Goal: Information Seeking & Learning: Learn about a topic

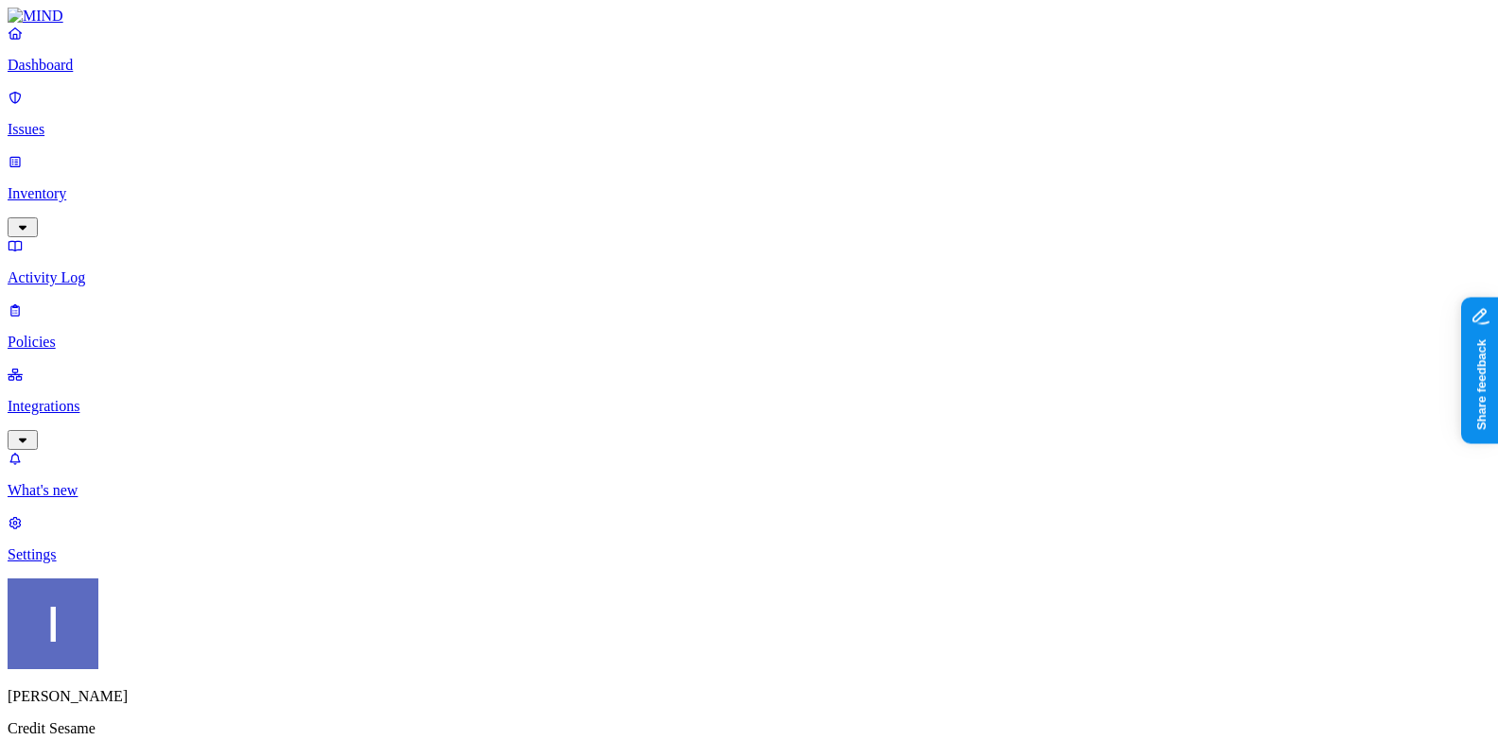
click at [146, 398] on p "Integrations" at bounding box center [749, 406] width 1482 height 17
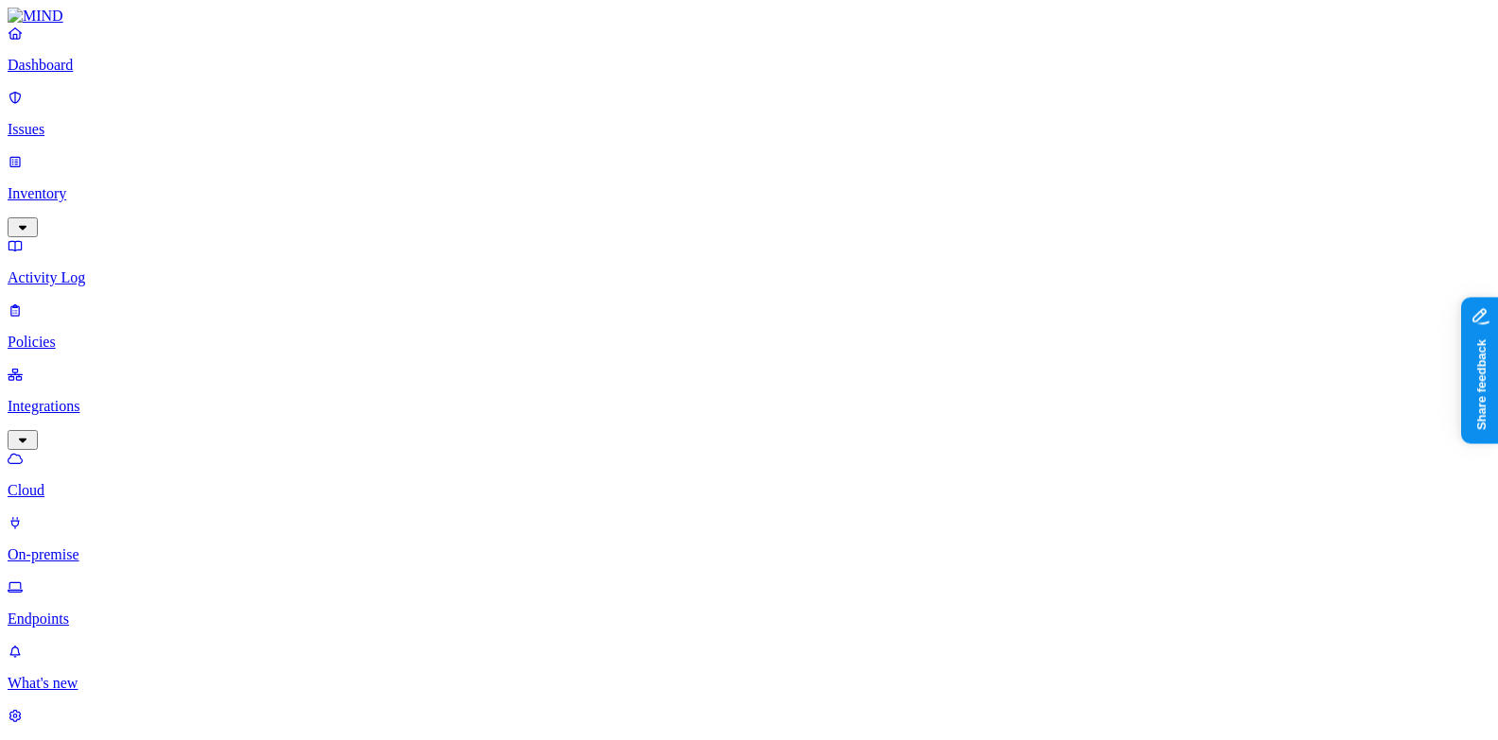
click at [129, 546] on p "On-premise" at bounding box center [749, 554] width 1482 height 17
click at [127, 611] on p "Endpoints" at bounding box center [749, 619] width 1482 height 17
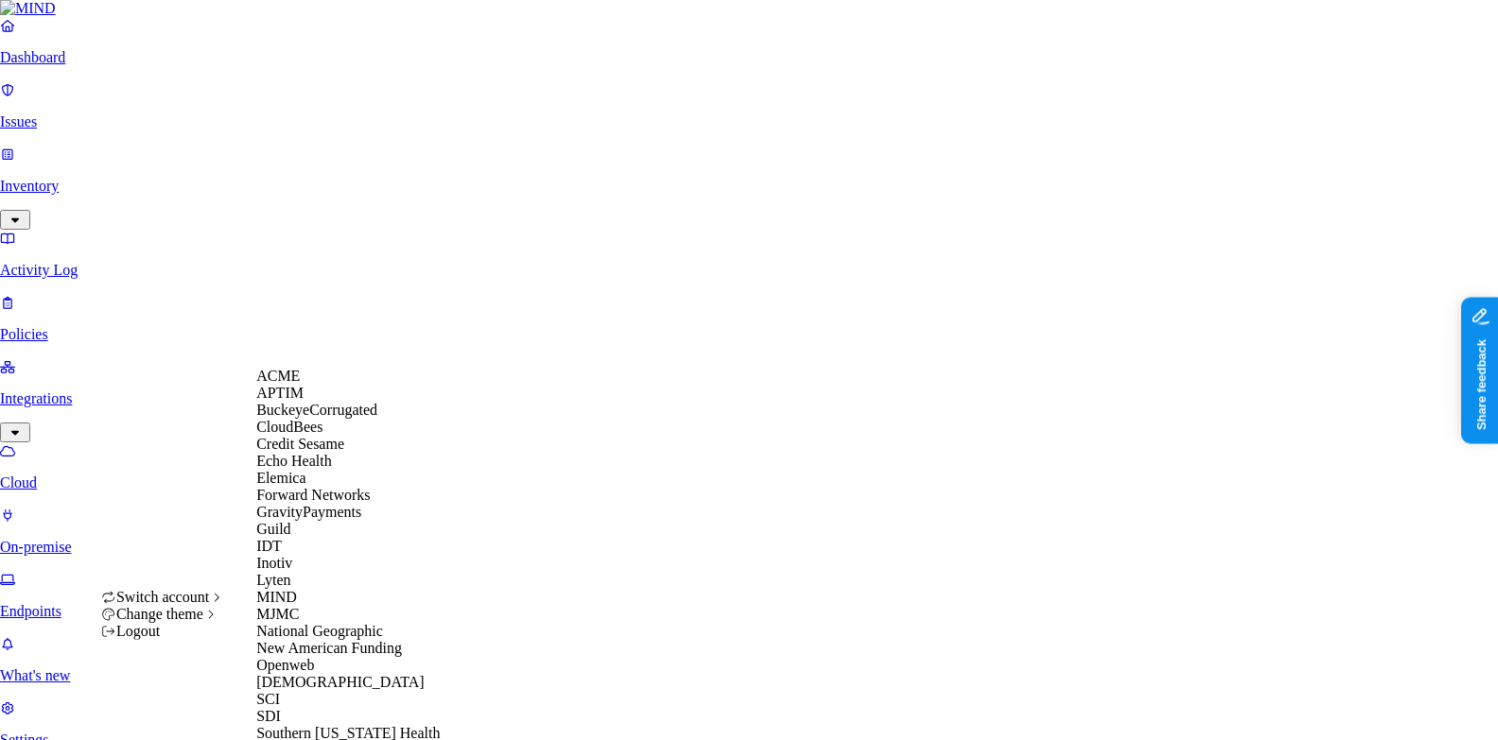
scroll to position [597, 0]
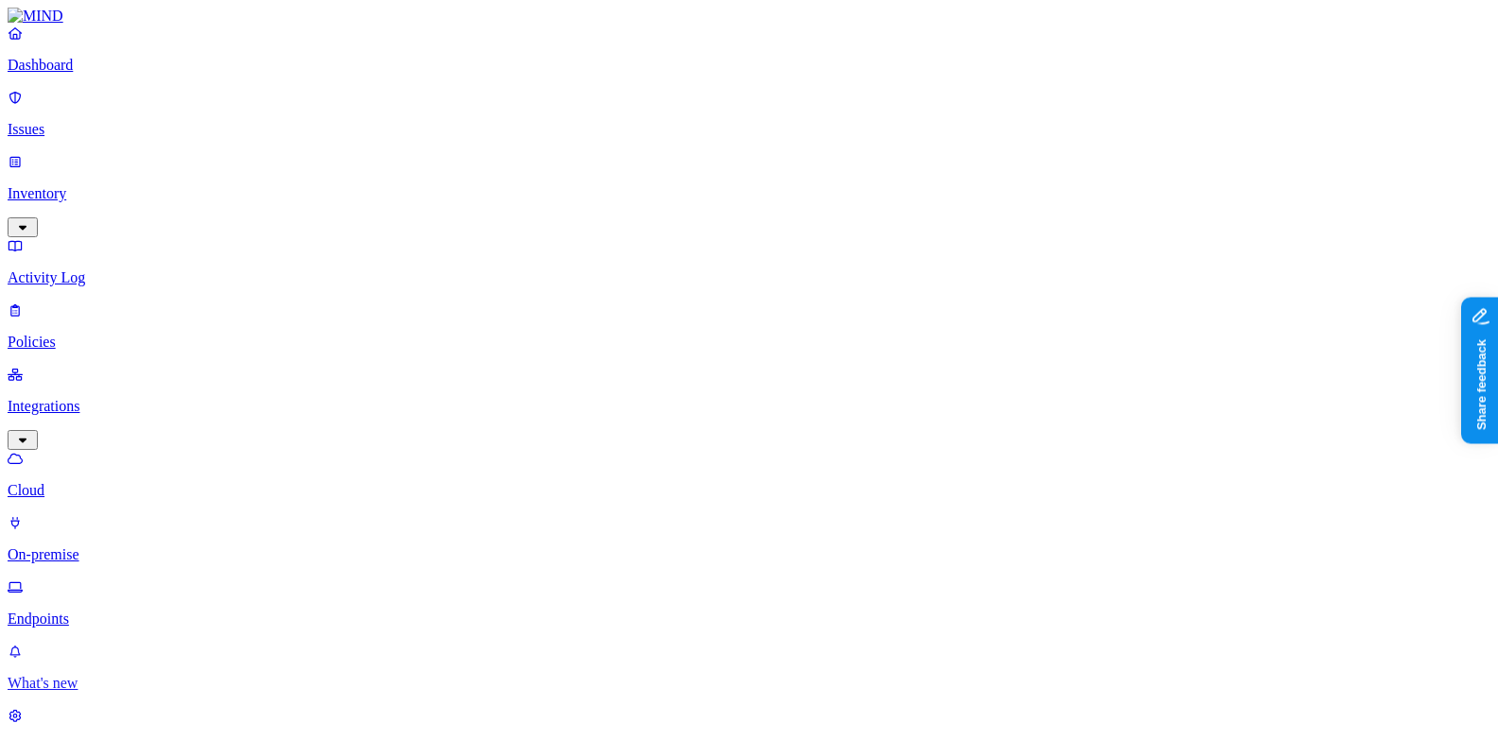
click at [95, 643] on link "What's new" at bounding box center [749, 667] width 1482 height 49
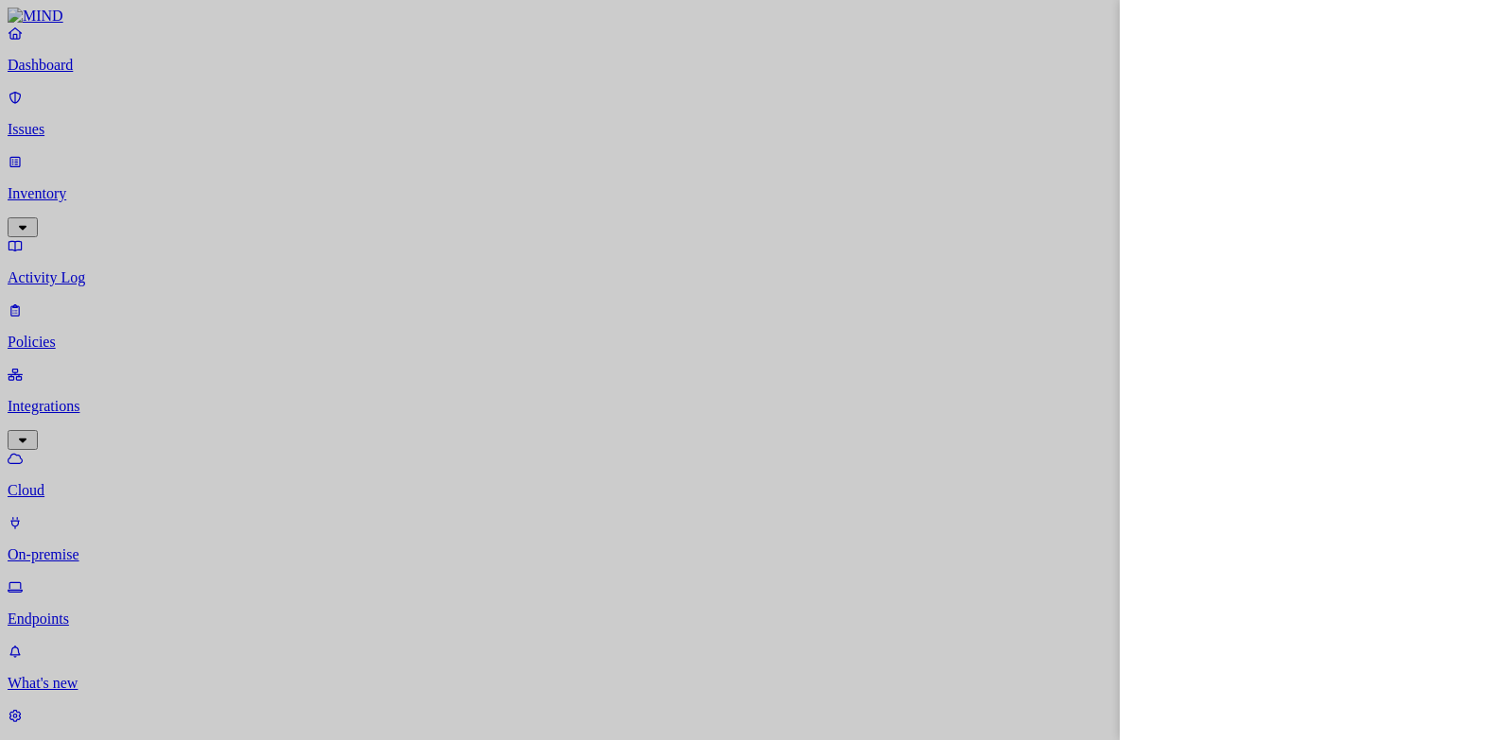
click at [166, 442] on div at bounding box center [749, 370] width 1498 height 740
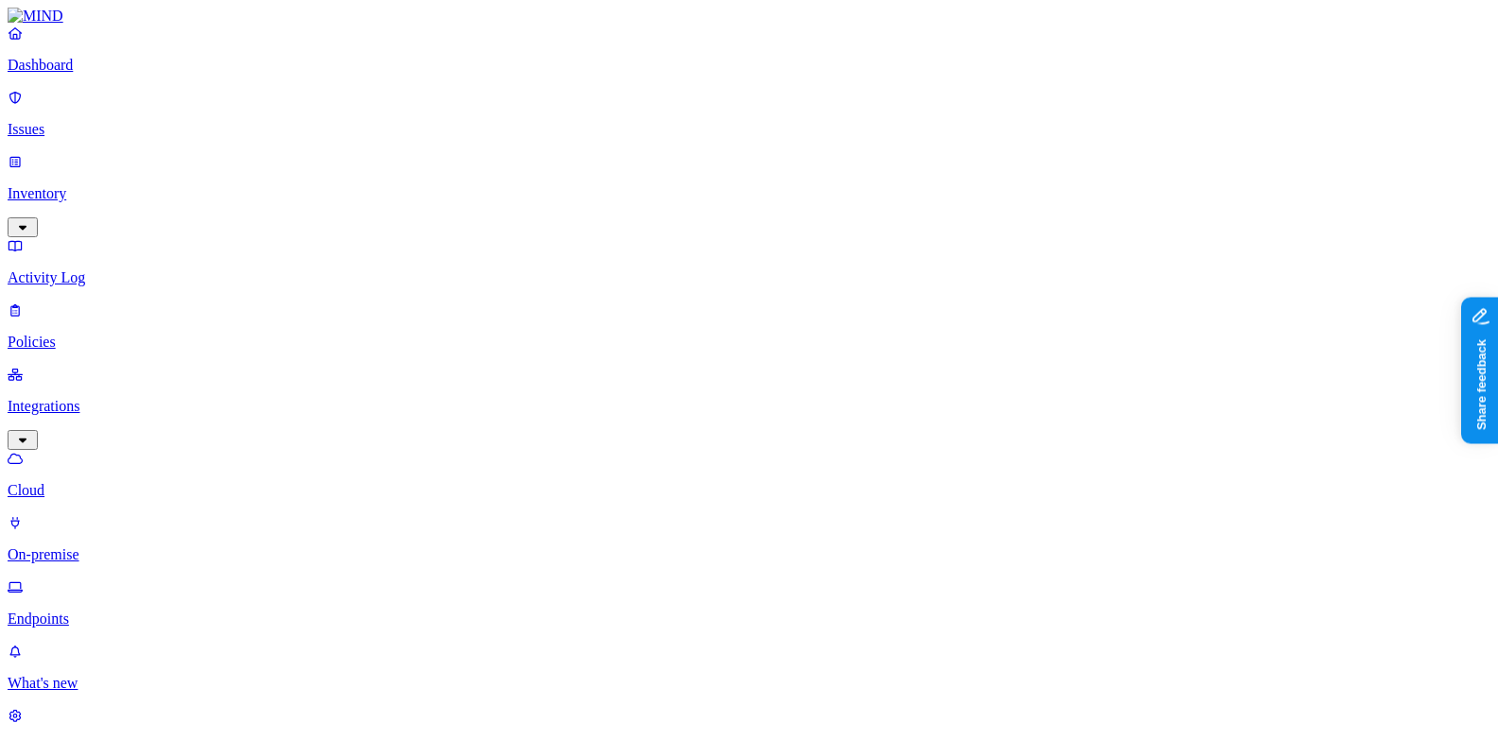
click at [89, 579] on link "Endpoints" at bounding box center [749, 603] width 1482 height 49
click at [100, 546] on p "On-premise" at bounding box center [749, 554] width 1482 height 17
click at [130, 482] on p "Cloud" at bounding box center [749, 490] width 1482 height 17
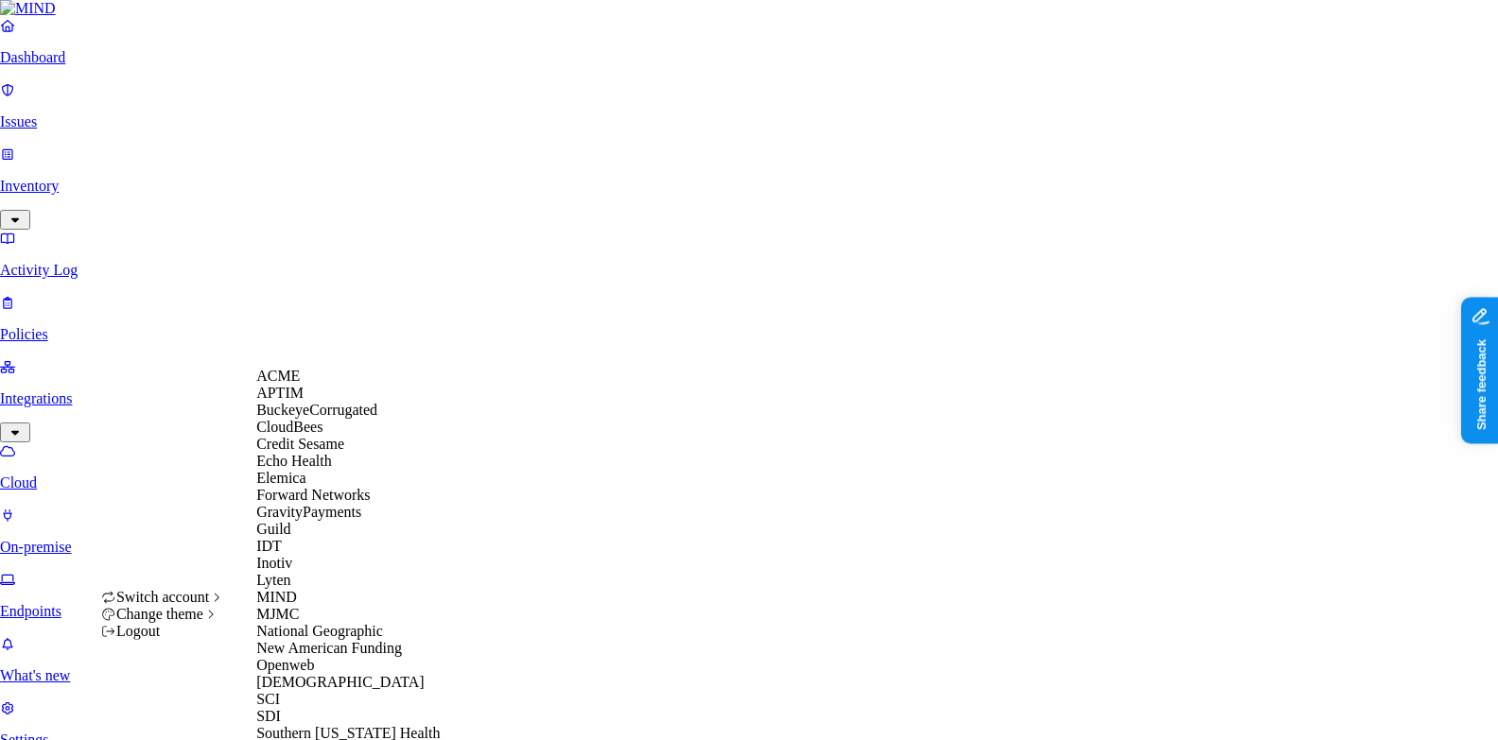
scroll to position [597, 0]
click at [337, 708] on div "SDI" at bounding box center [347, 716] width 183 height 17
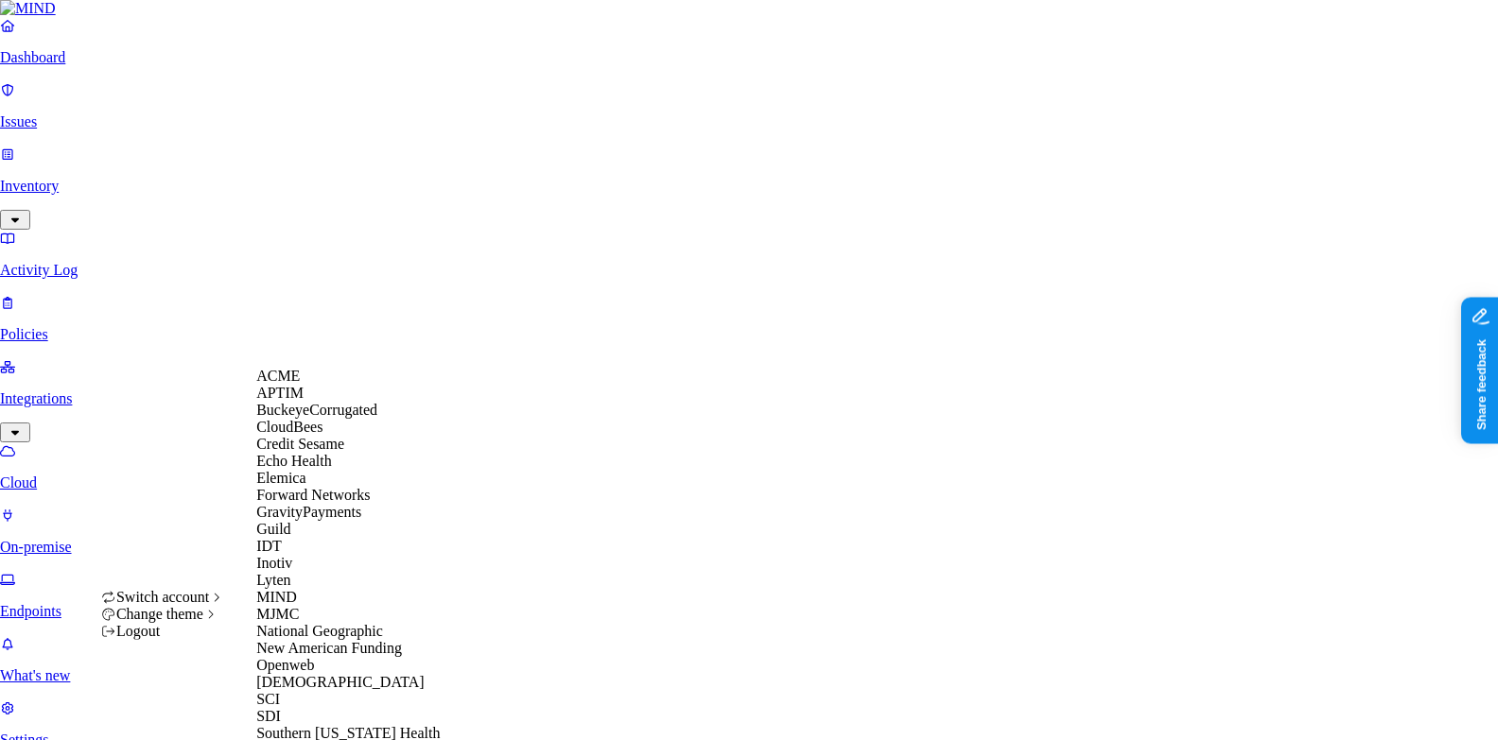
scroll to position [597, 0]
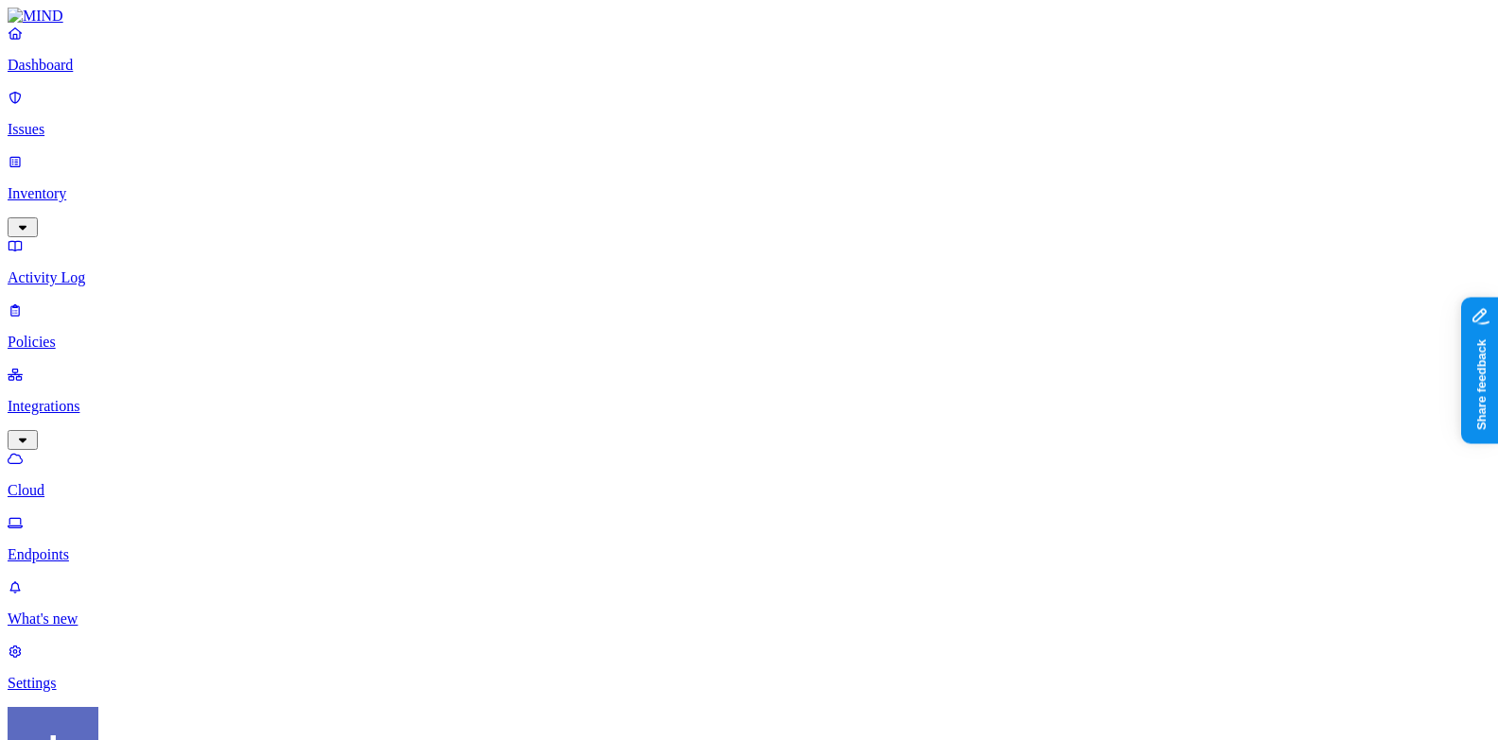
click at [144, 546] on p "Endpoints" at bounding box center [749, 554] width 1482 height 17
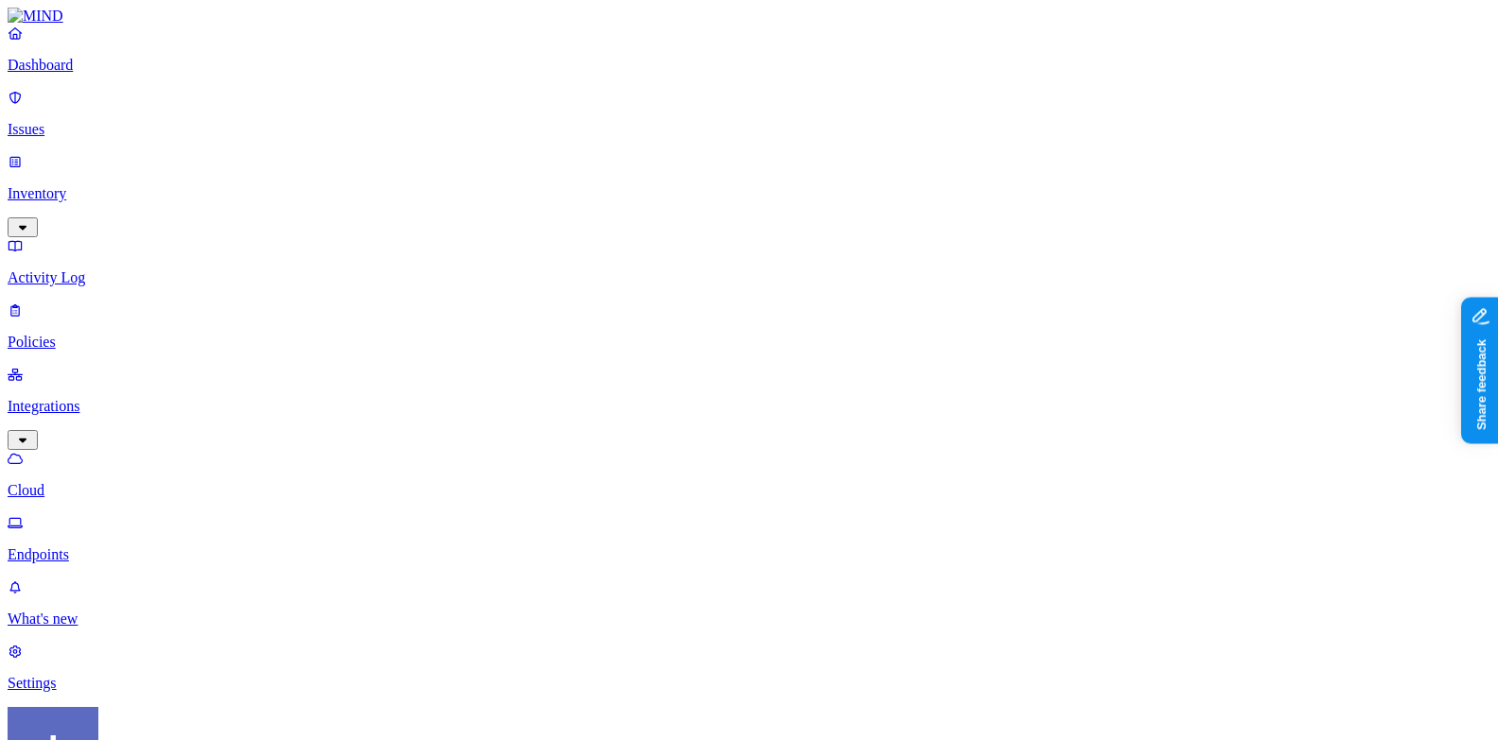
click at [106, 628] on link "What's new" at bounding box center [749, 603] width 1482 height 49
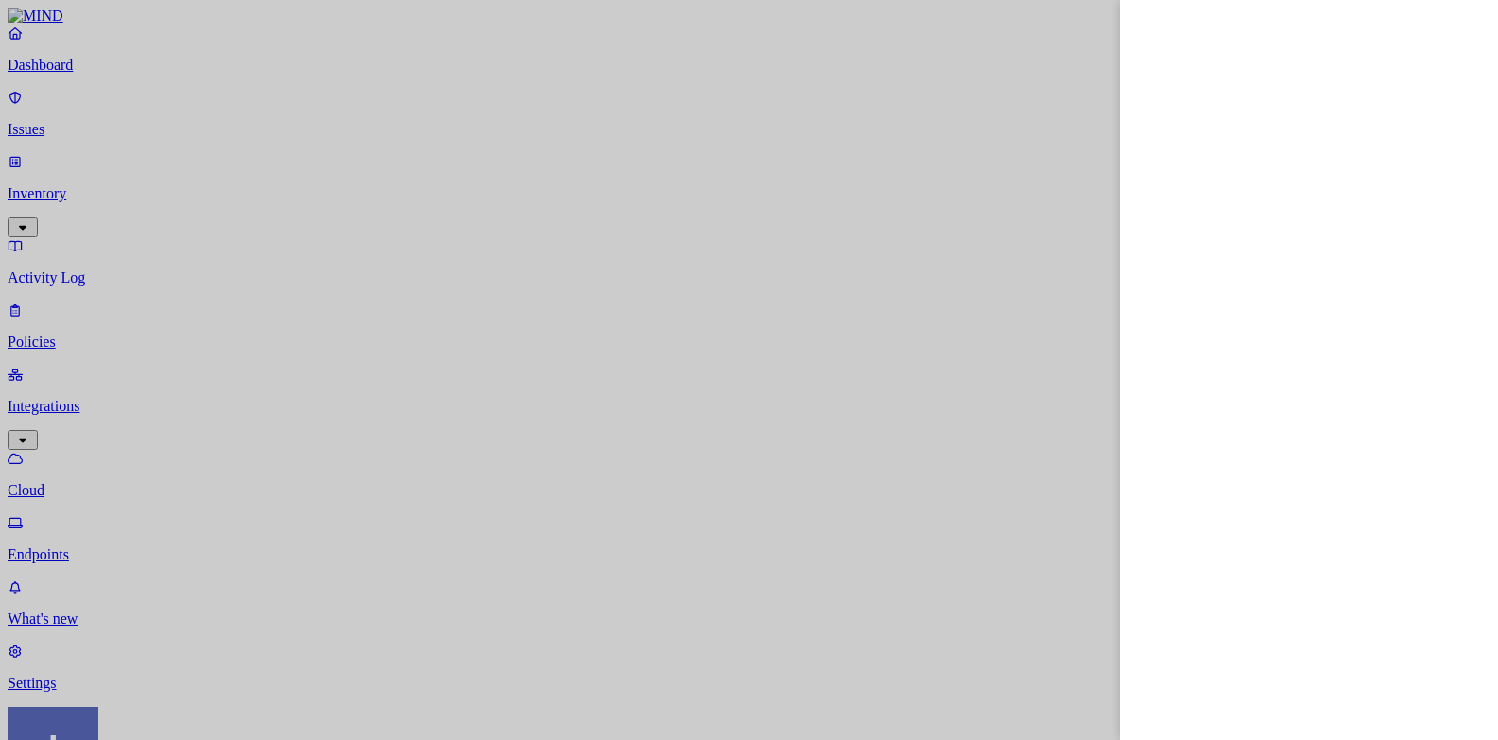
click at [103, 673] on div at bounding box center [749, 370] width 1498 height 740
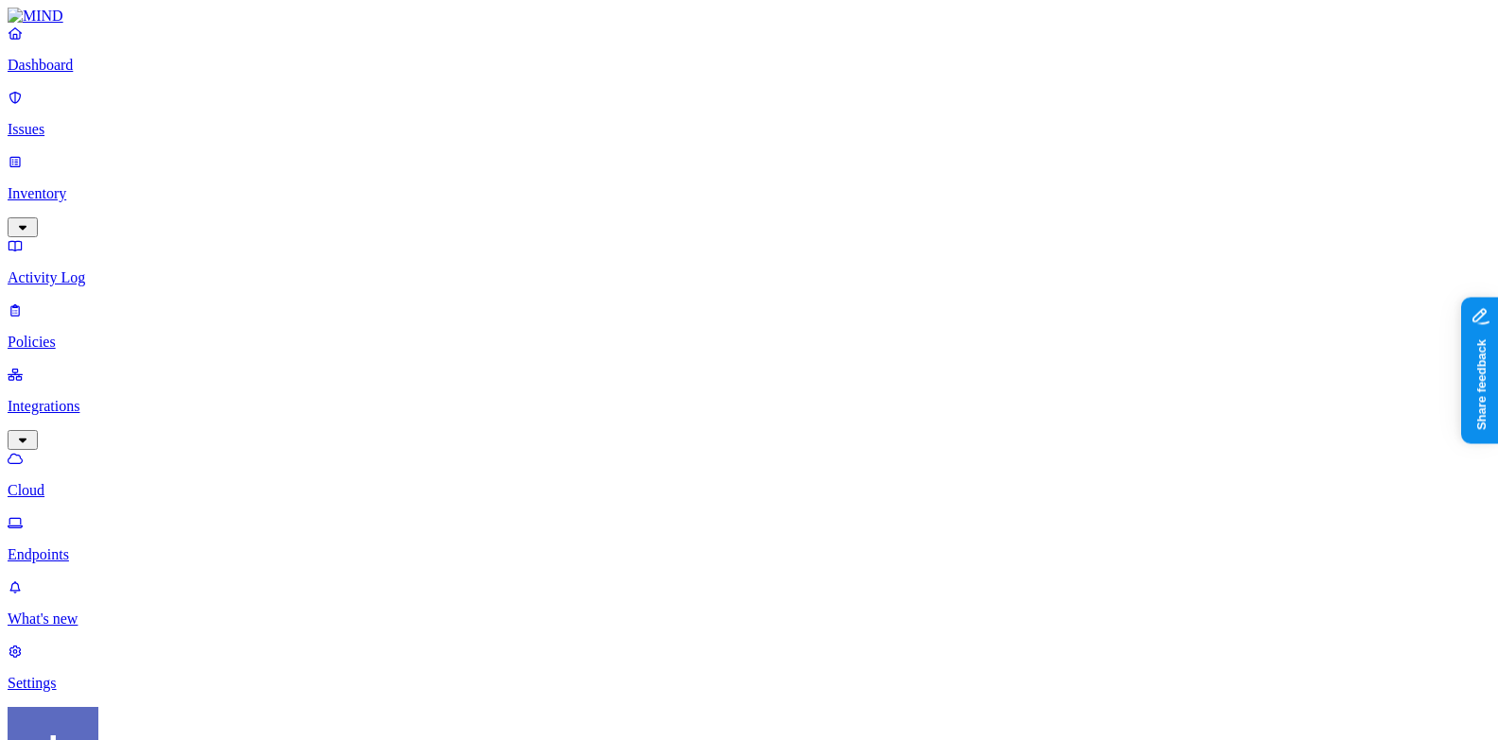
click at [64, 675] on p "Settings" at bounding box center [749, 683] width 1482 height 17
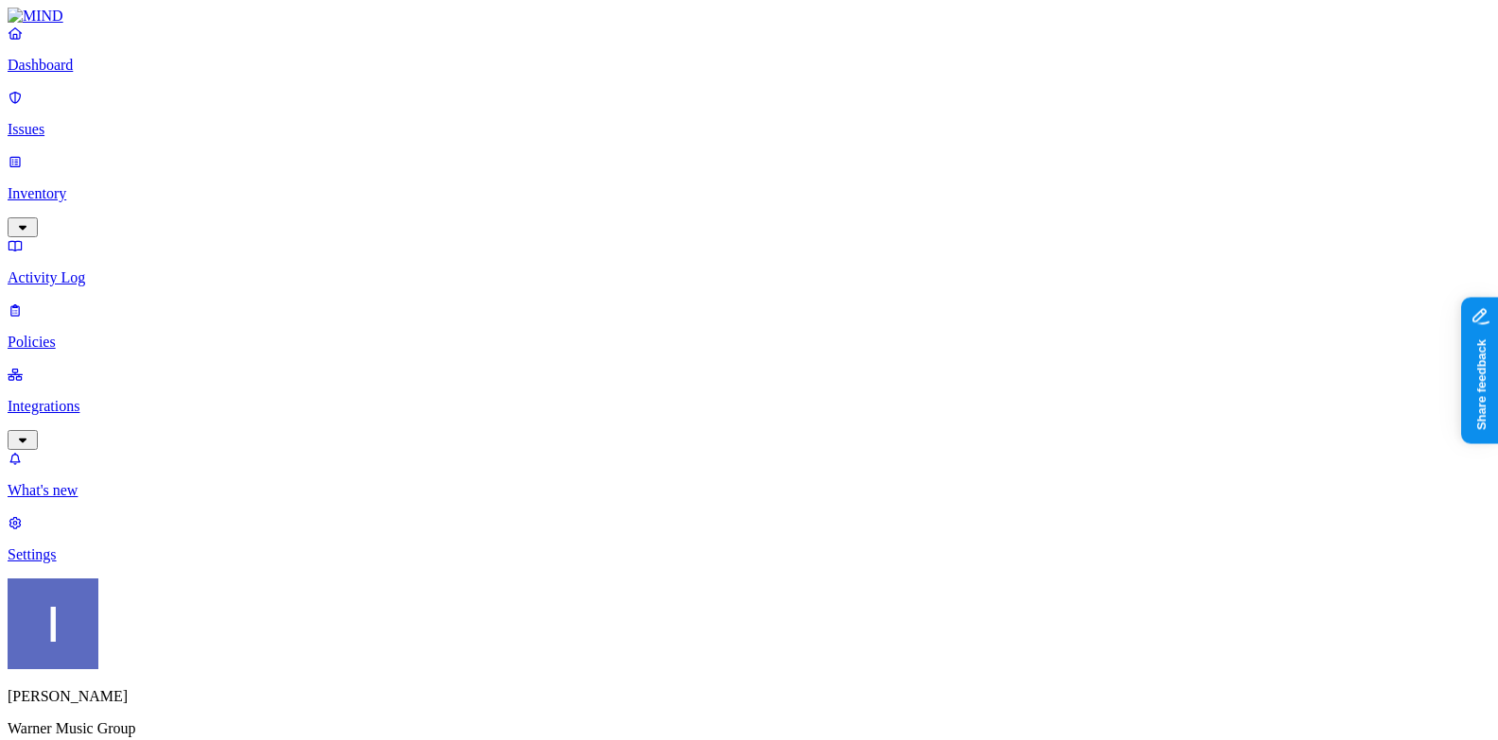
click at [74, 74] on p "Dashboard" at bounding box center [749, 65] width 1482 height 17
click at [134, 366] on link "Integrations" at bounding box center [749, 406] width 1482 height 81
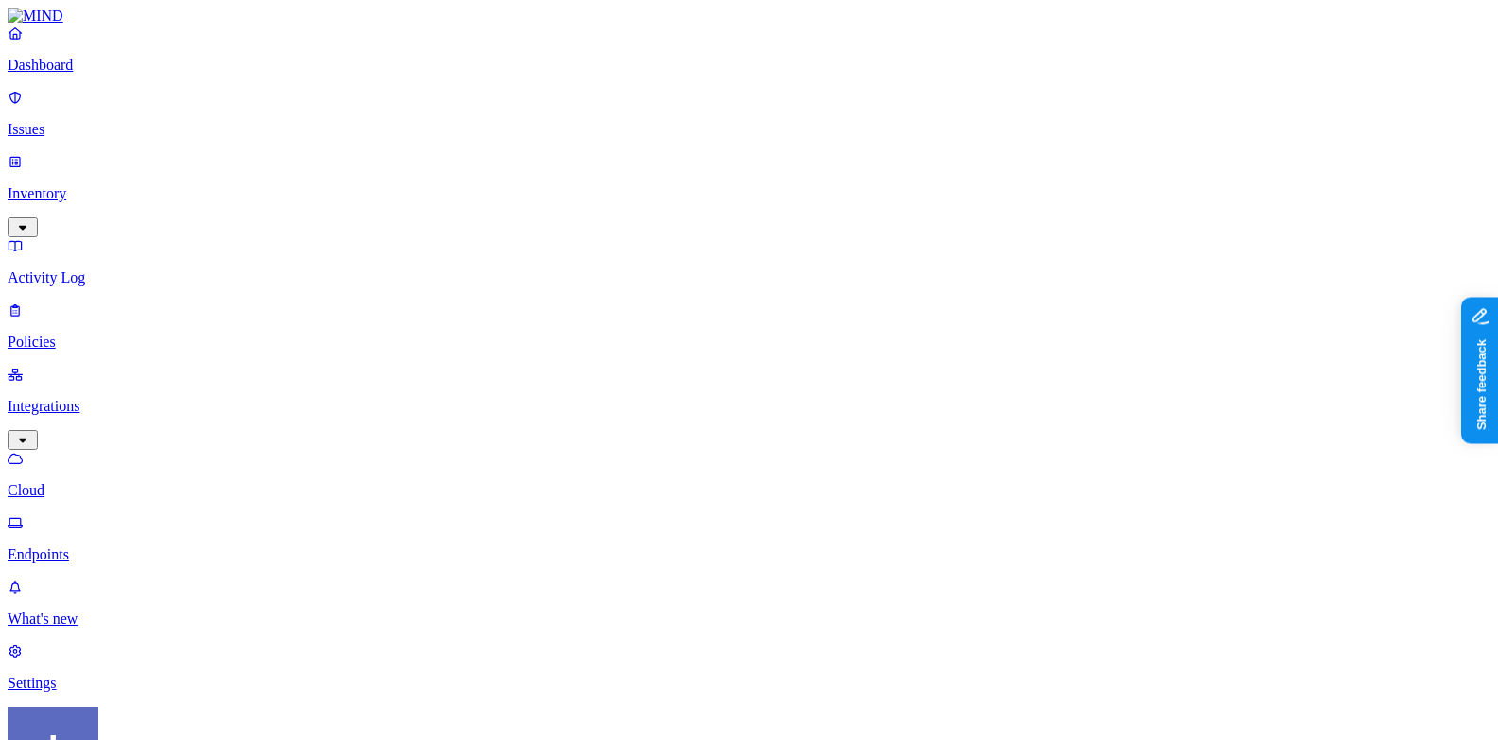
click at [186, 707] on html "Dashboard Issues Inventory Activity Log Policies Integrations Cloud Endpoints W…" at bounding box center [749, 609] width 1498 height 1218
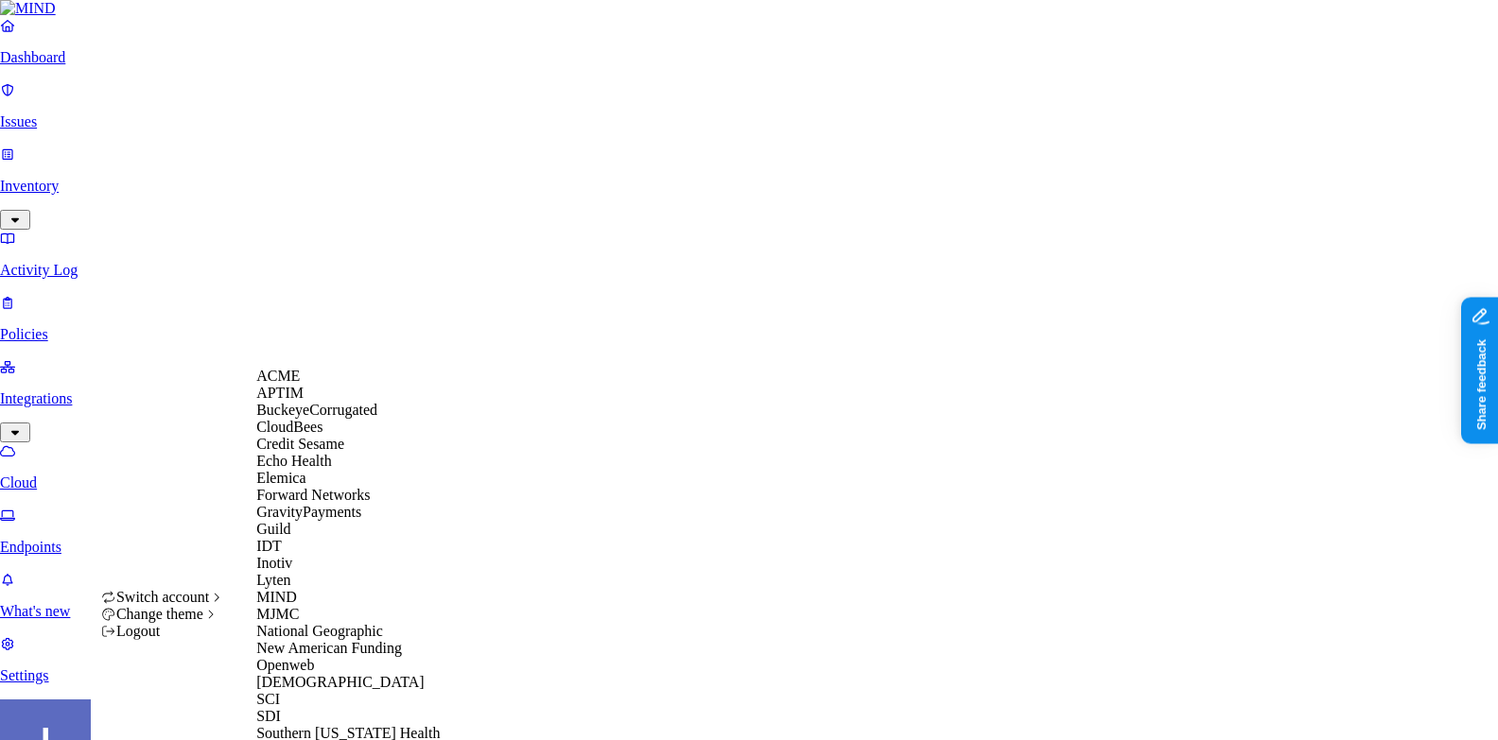
click at [344, 384] on div "ACME" at bounding box center [347, 376] width 183 height 17
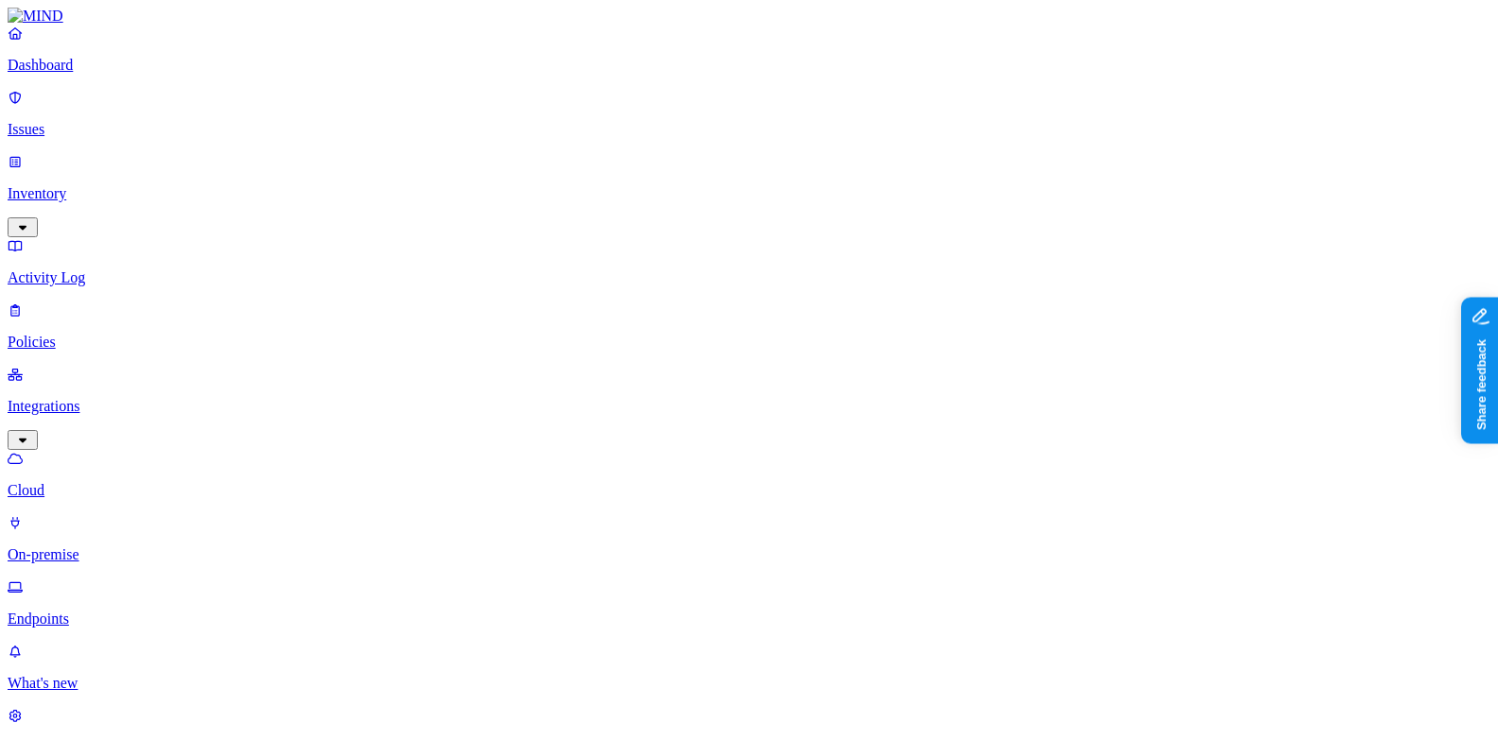
click at [143, 546] on p "On-premise" at bounding box center [749, 554] width 1482 height 17
click at [134, 579] on link "Endpoints" at bounding box center [749, 603] width 1482 height 49
click at [132, 334] on p "Policies" at bounding box center [749, 342] width 1482 height 17
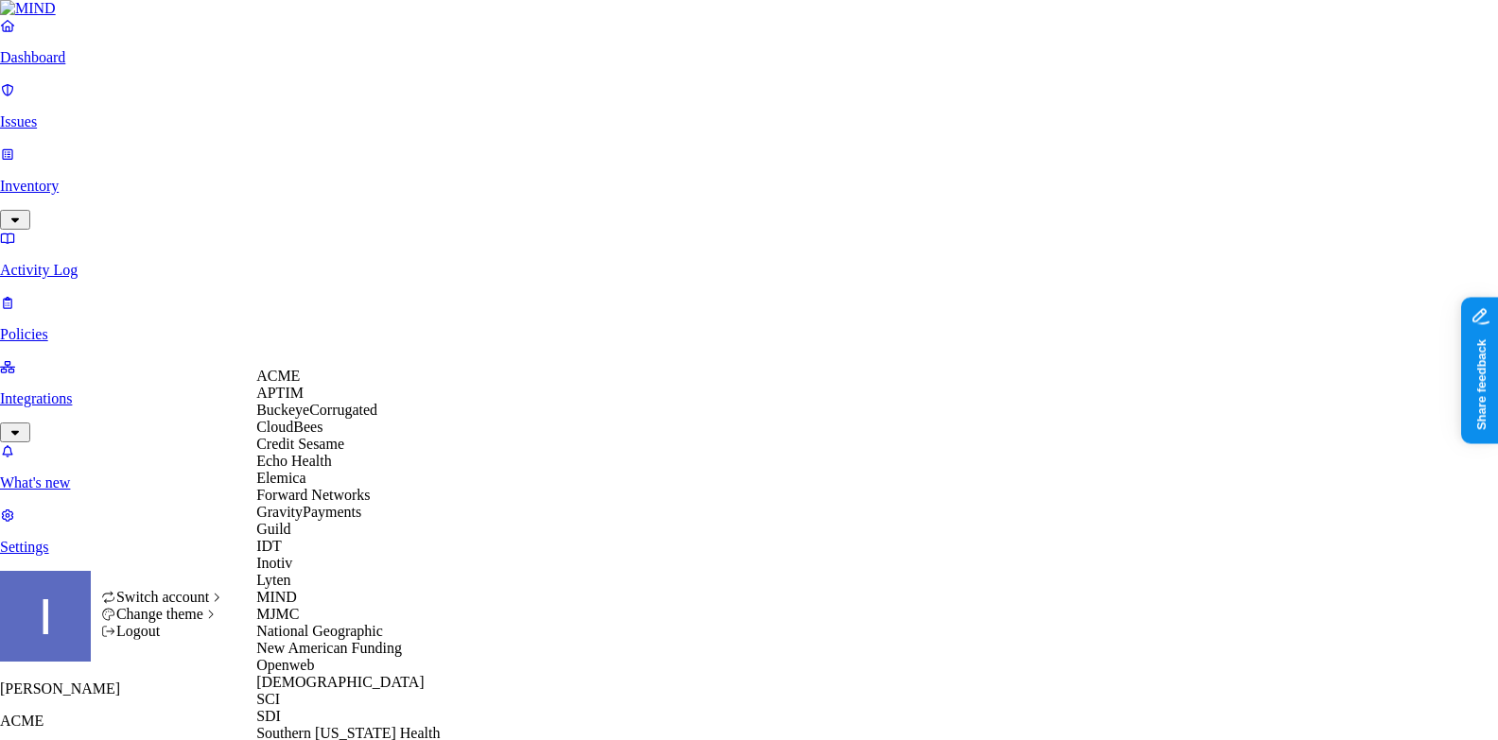
scroll to position [586, 0]
click at [329, 674] on div "[DEMOGRAPHIC_DATA]" at bounding box center [347, 682] width 183 height 17
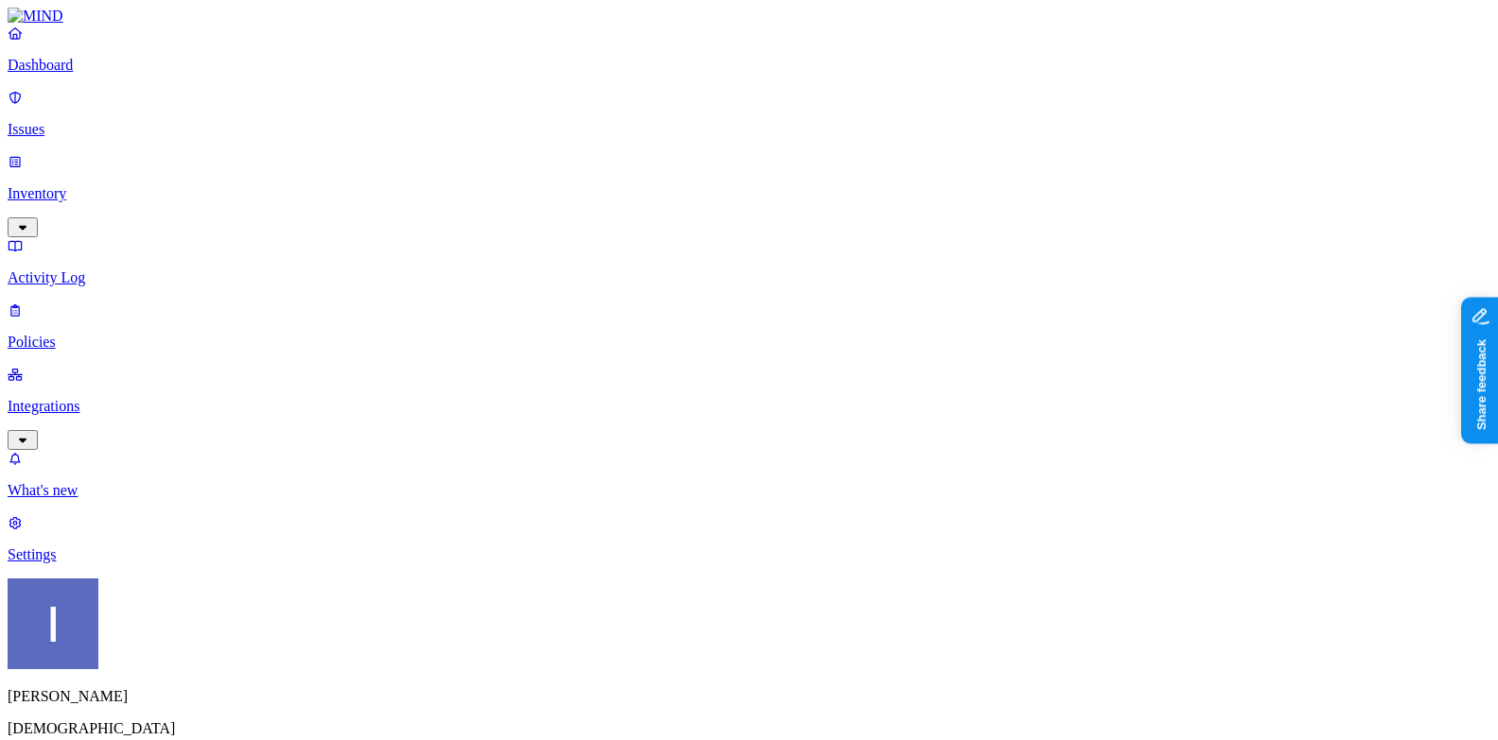
click at [198, 378] on nav "Dashboard Issues Inventory Activity Log Policies Integrations What's new 1 Sett…" at bounding box center [749, 294] width 1482 height 539
click at [61, 366] on link "Integrations" at bounding box center [749, 406] width 1482 height 81
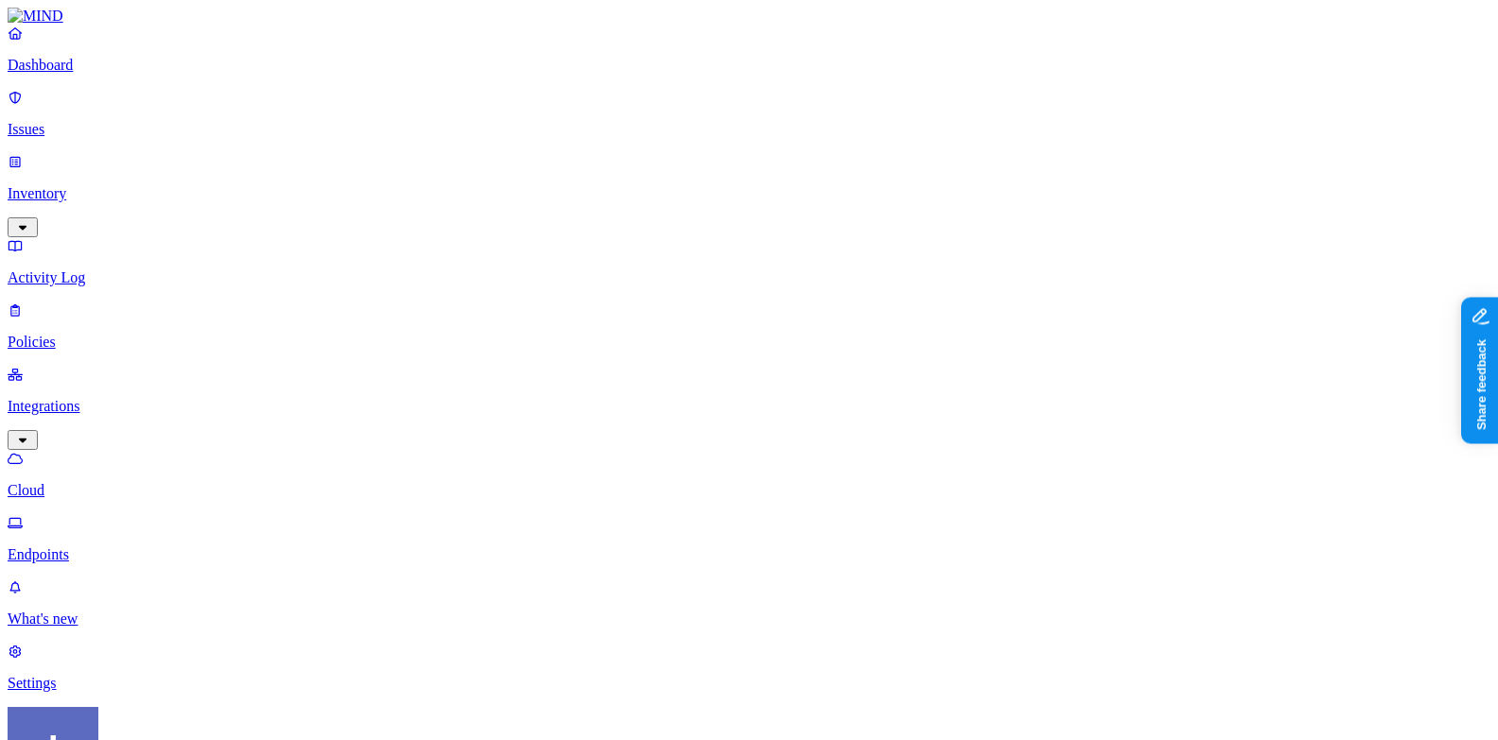
click at [108, 514] on link "Endpoints" at bounding box center [749, 538] width 1482 height 49
click at [129, 334] on p "Policies" at bounding box center [749, 342] width 1482 height 17
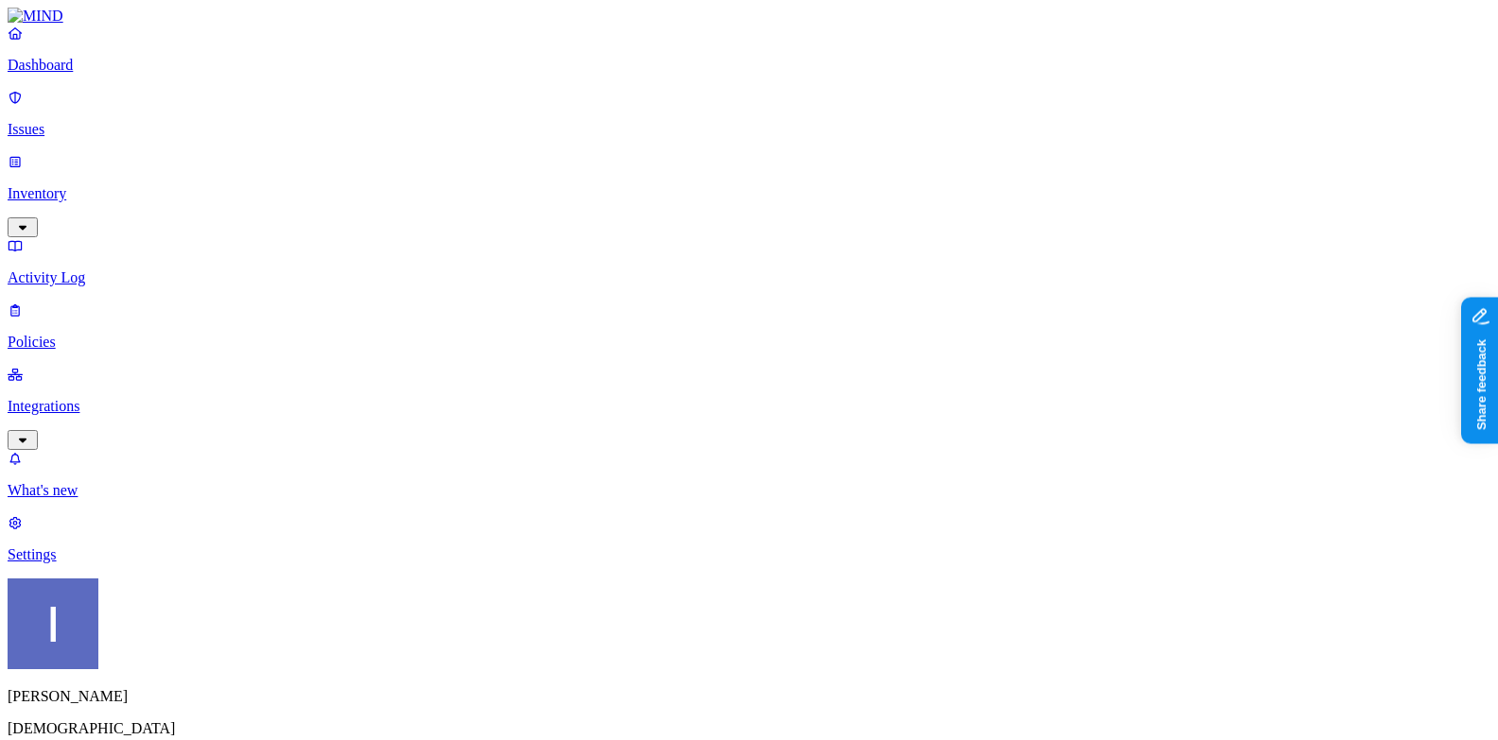
click at [127, 269] on p "Activity Log" at bounding box center [749, 277] width 1482 height 17
click at [136, 185] on p "Inventory" at bounding box center [749, 193] width 1482 height 17
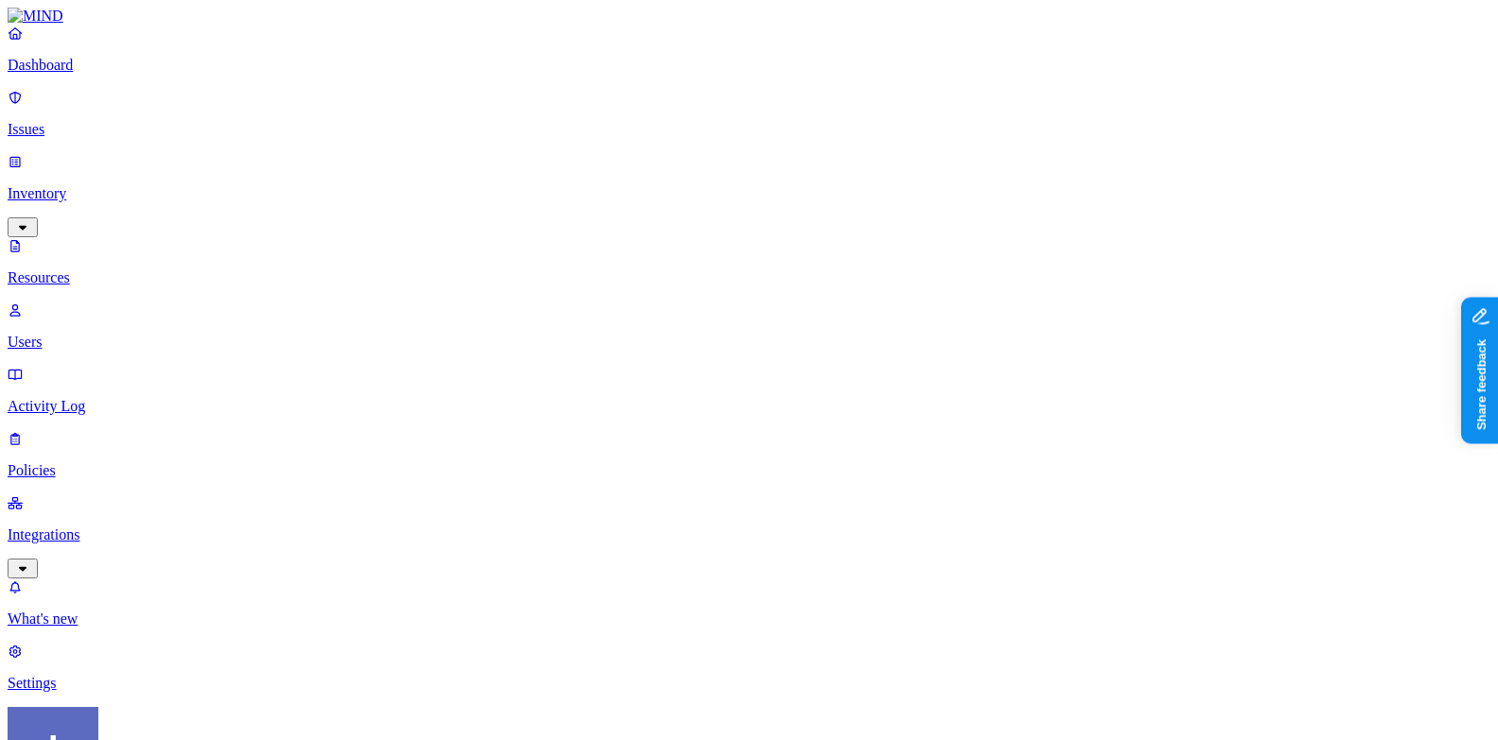
click at [82, 185] on p "Inventory" at bounding box center [749, 193] width 1482 height 17
click at [101, 74] on p "Dashboard" at bounding box center [749, 65] width 1482 height 17
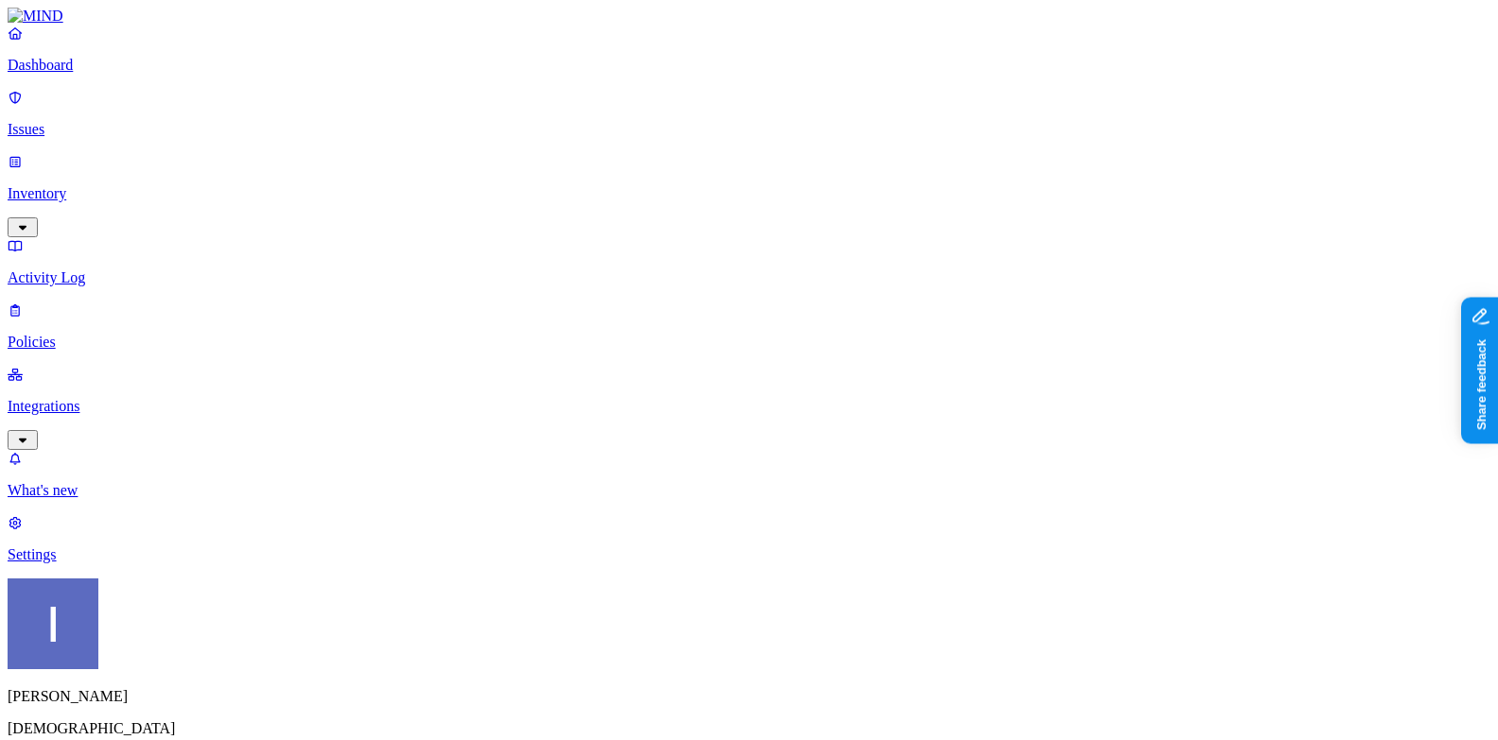
click at [172, 366] on link "Integrations" at bounding box center [749, 406] width 1482 height 81
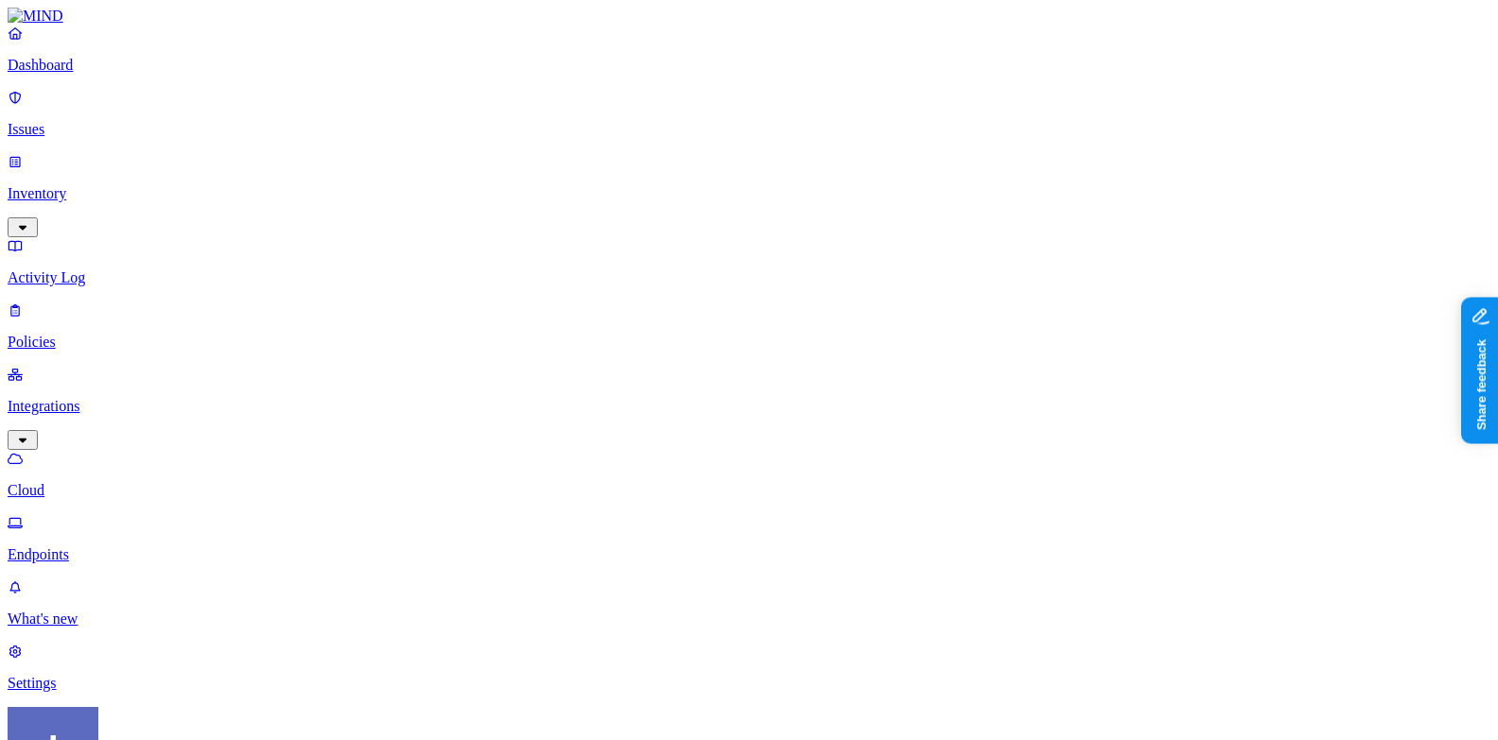
click at [68, 332] on nav "Dashboard Issues Inventory Activity Log Policies Integrations Cloud Endpoints W…" at bounding box center [749, 358] width 1482 height 667
click at [71, 546] on p "Endpoints" at bounding box center [749, 554] width 1482 height 17
click at [157, 74] on p "Dashboard" at bounding box center [749, 65] width 1482 height 17
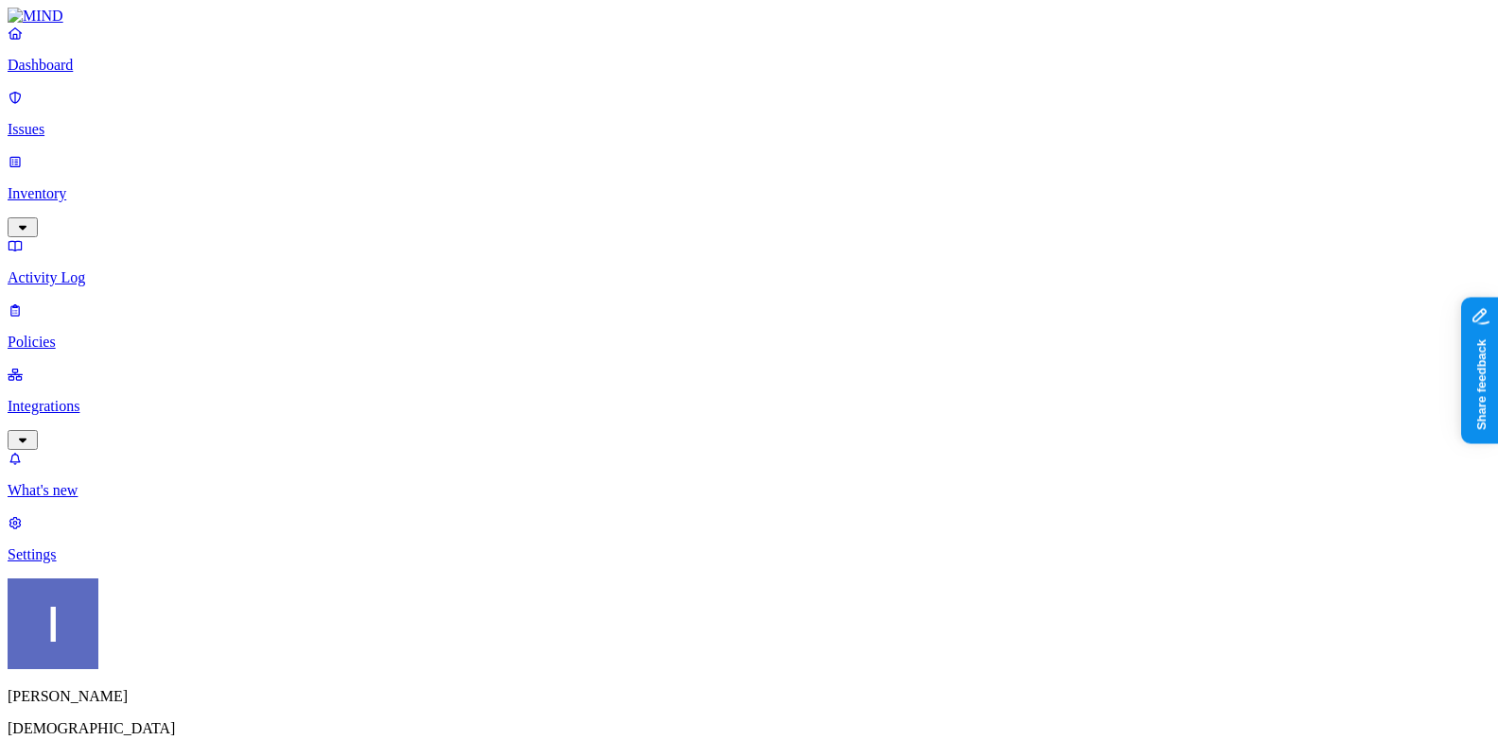
drag, startPoint x: 379, startPoint y: 305, endPoint x: 493, endPoint y: 305, distance: 113.5
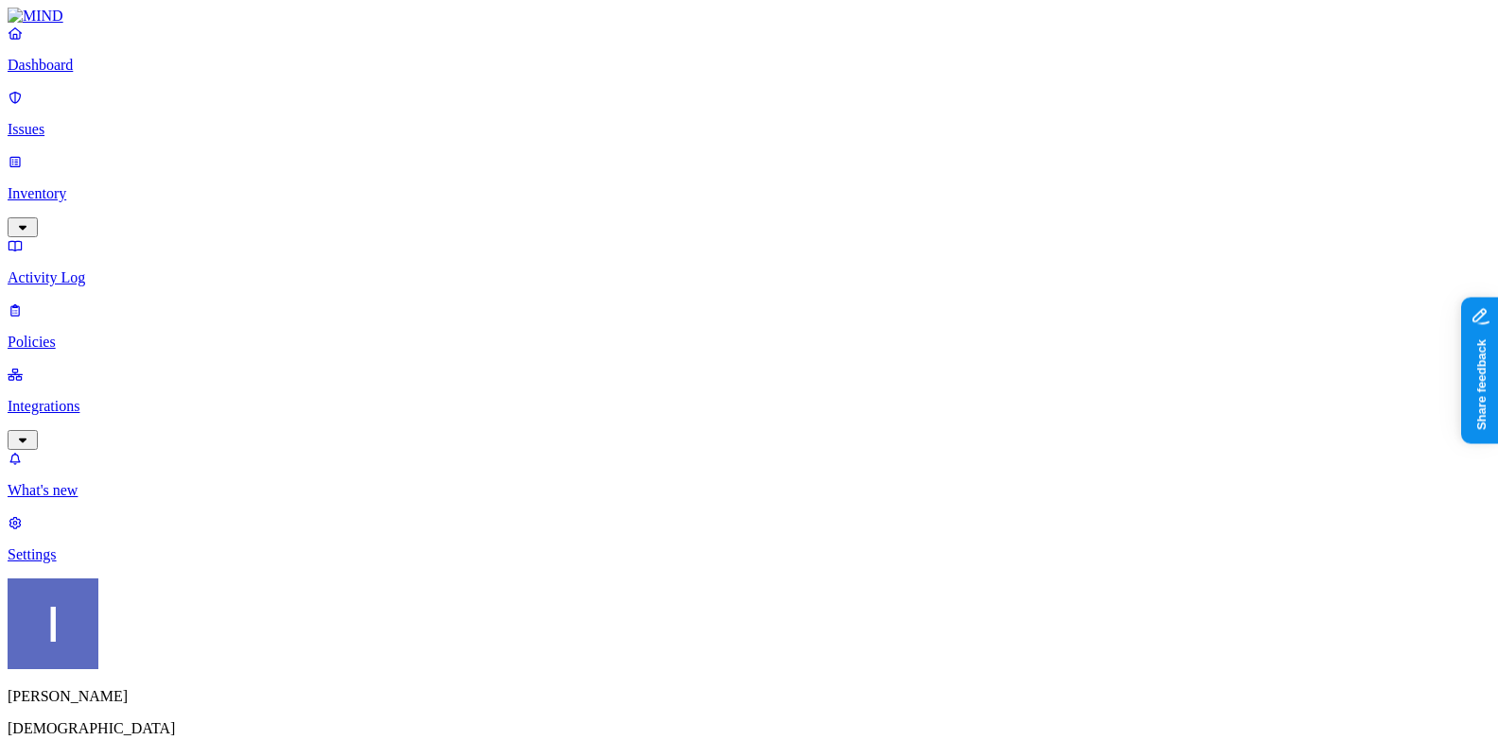
click at [78, 269] on p "Activity Log" at bounding box center [749, 277] width 1482 height 17
click at [81, 334] on p "Policies" at bounding box center [749, 342] width 1482 height 17
click at [97, 153] on link "Inventory" at bounding box center [749, 193] width 1482 height 81
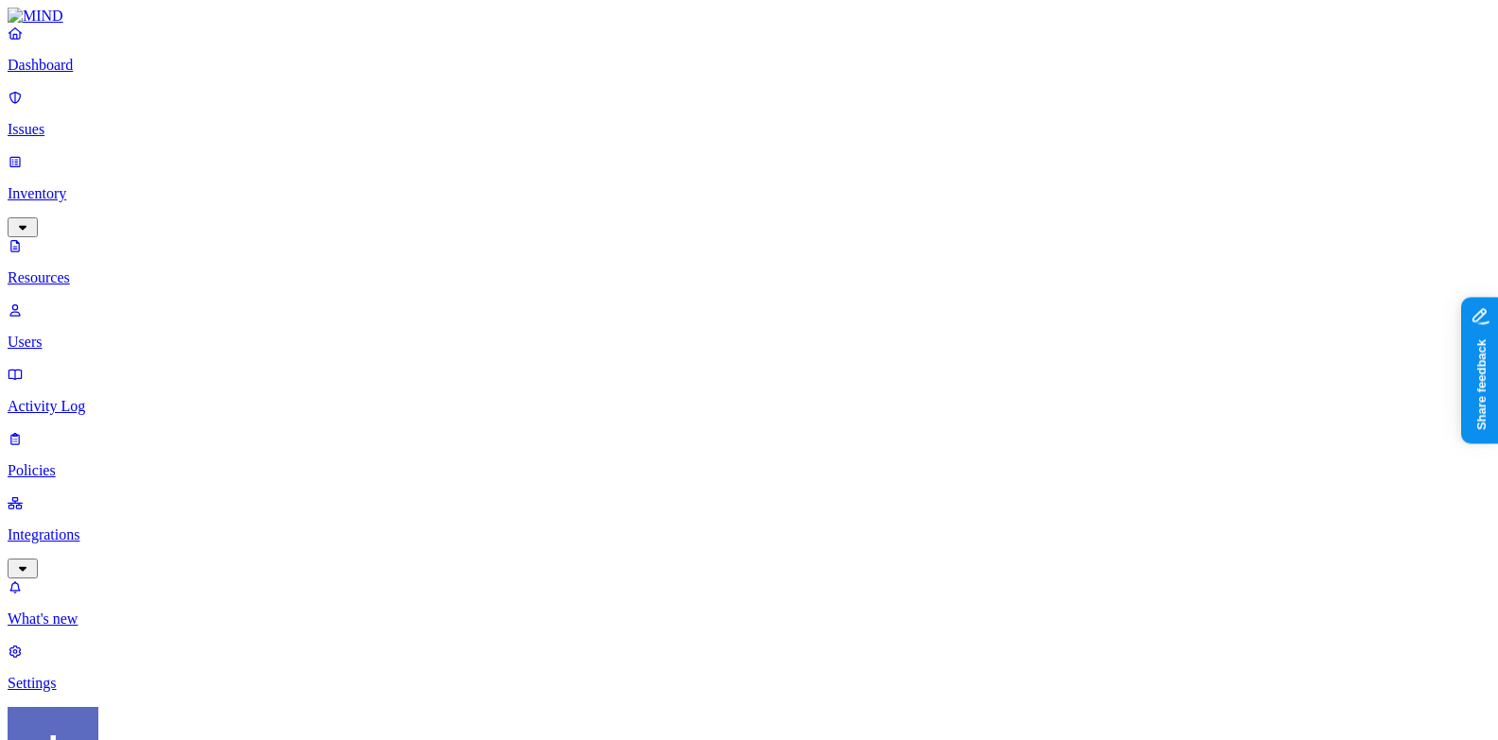
click at [102, 107] on link "Issues" at bounding box center [749, 113] width 1482 height 49
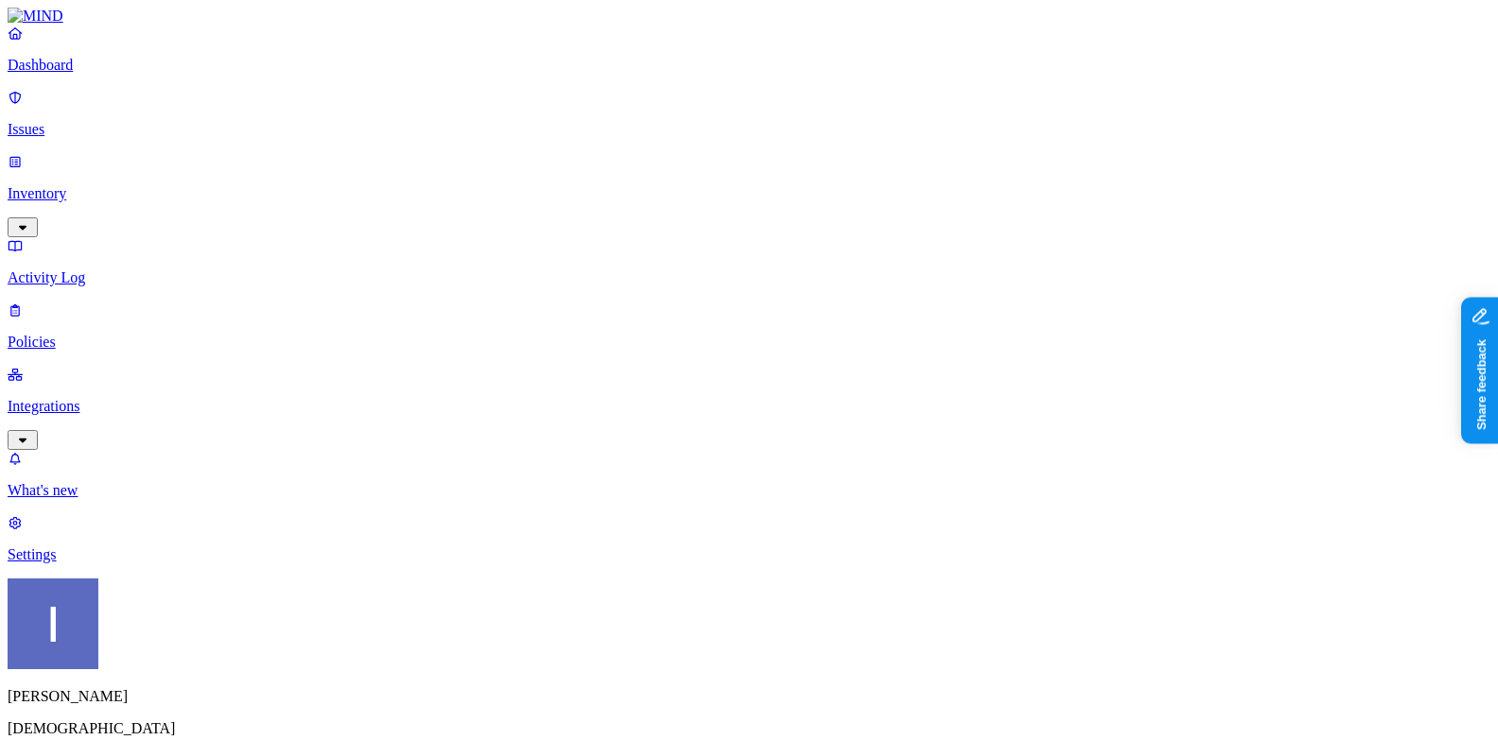
click at [117, 74] on p "Dashboard" at bounding box center [749, 65] width 1482 height 17
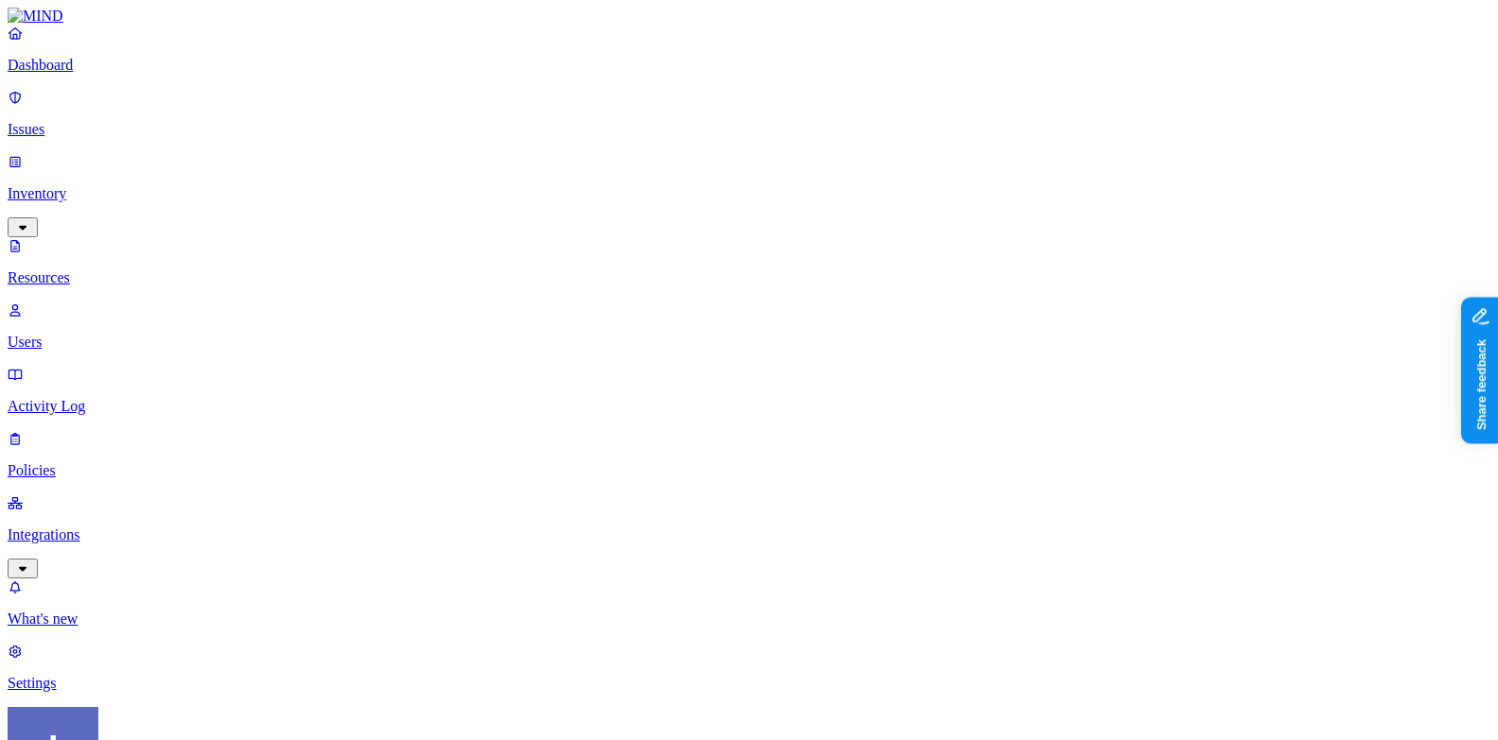
scroll to position [375, 0]
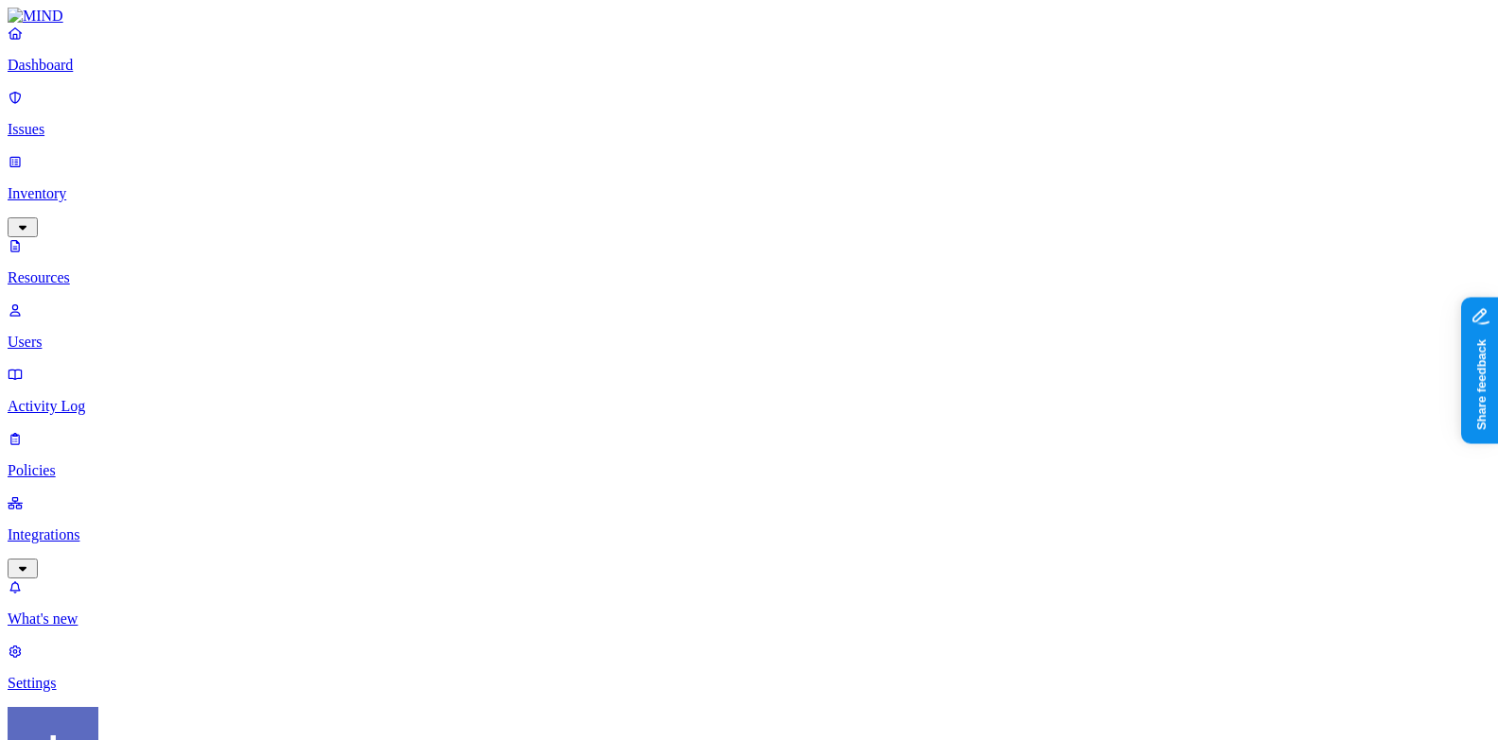
click at [116, 74] on p "Dashboard" at bounding box center [749, 65] width 1482 height 17
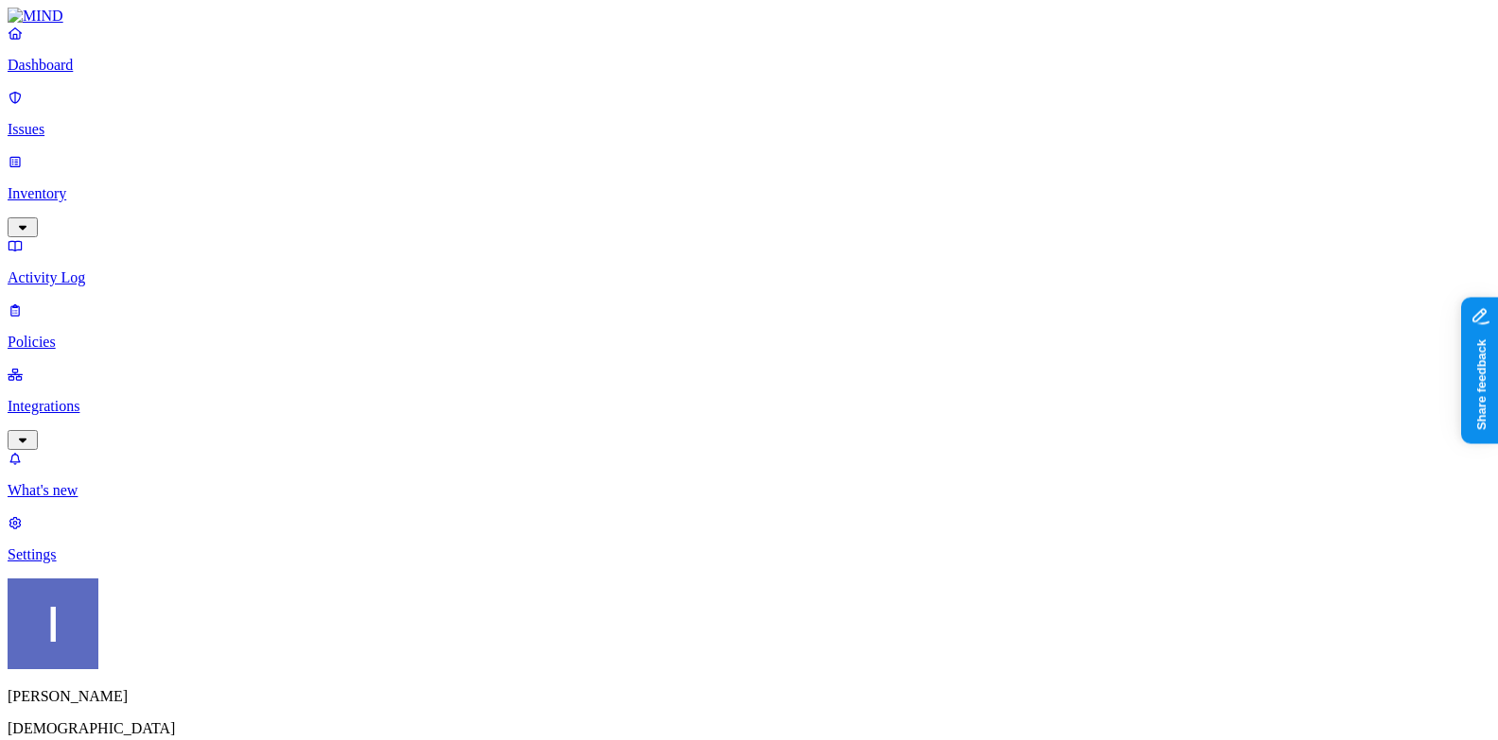
scroll to position [54, 0]
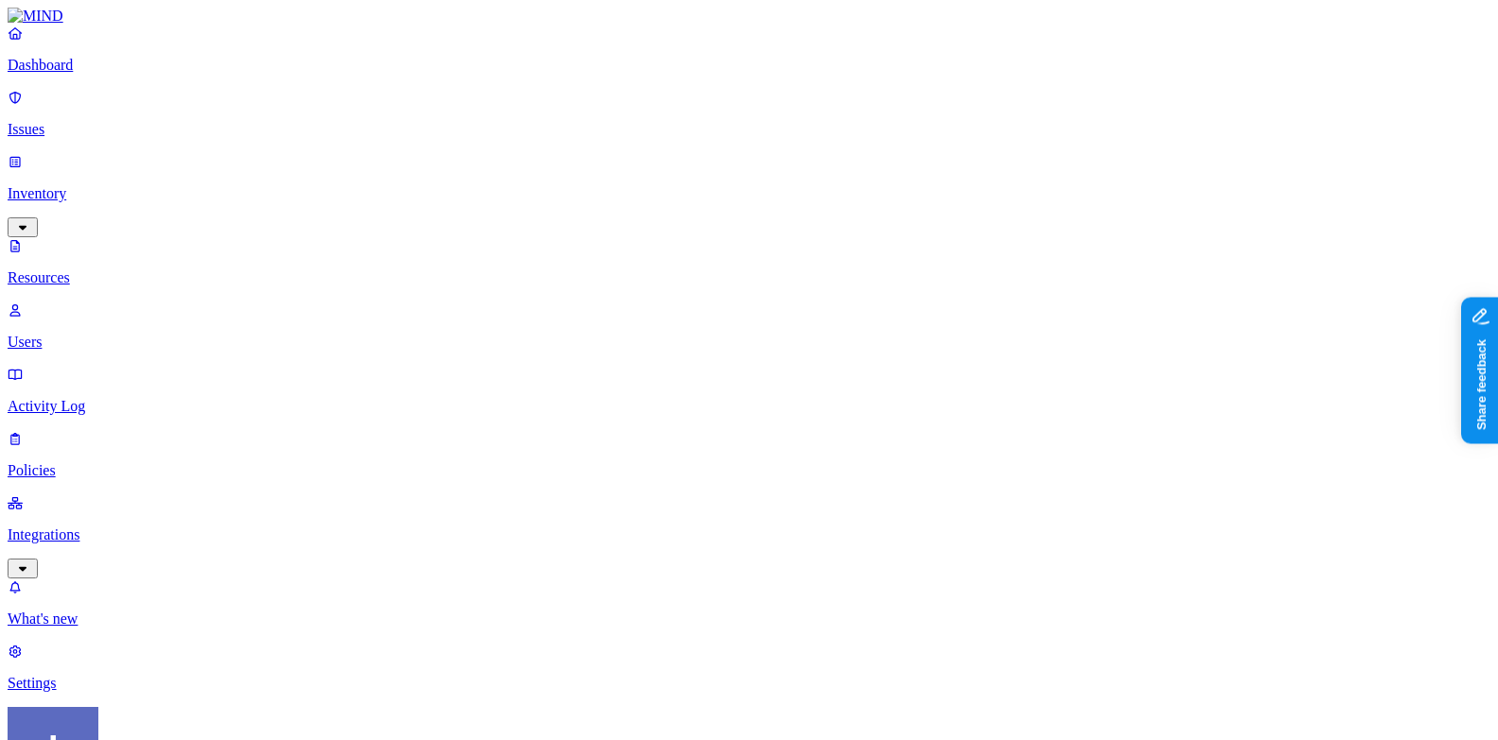
scroll to position [4, 0]
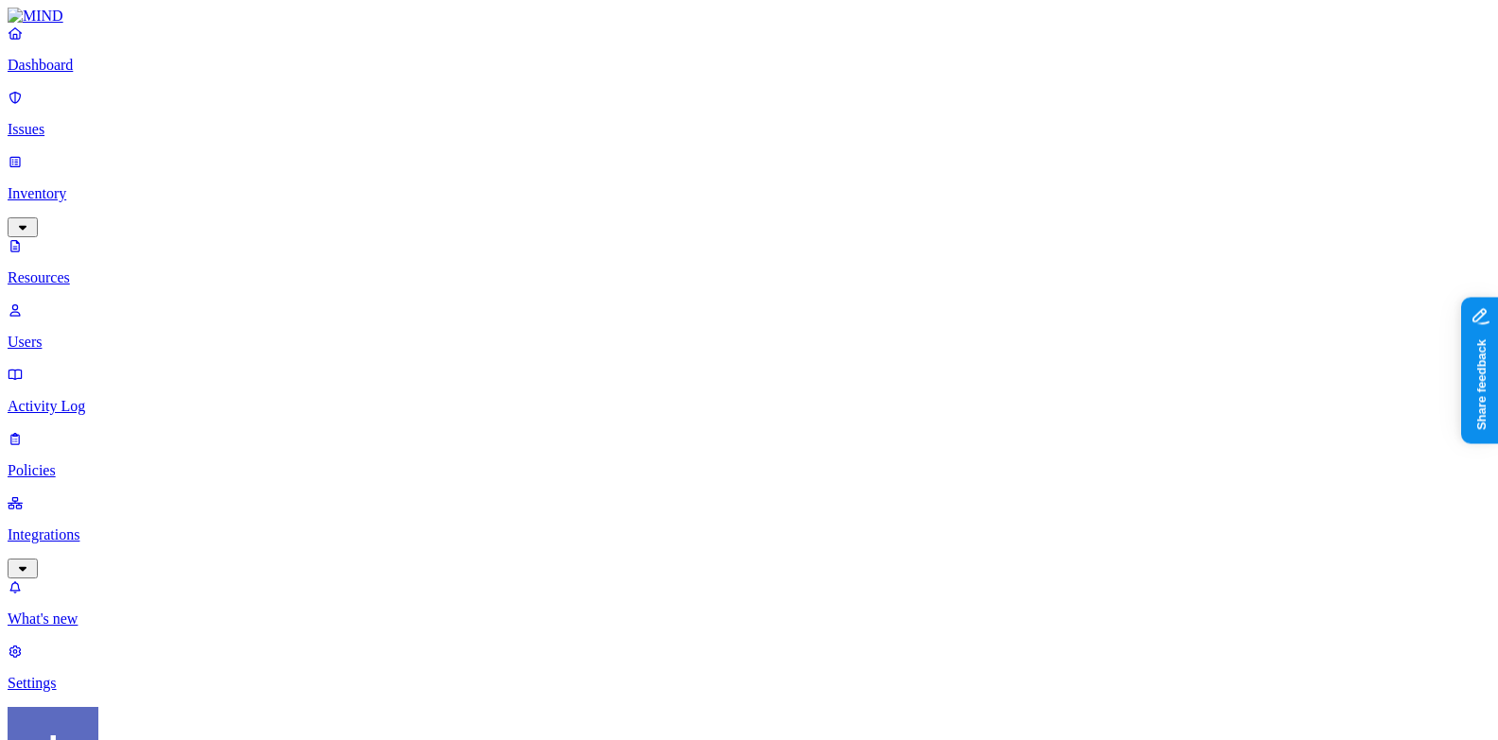
scroll to position [384, 0]
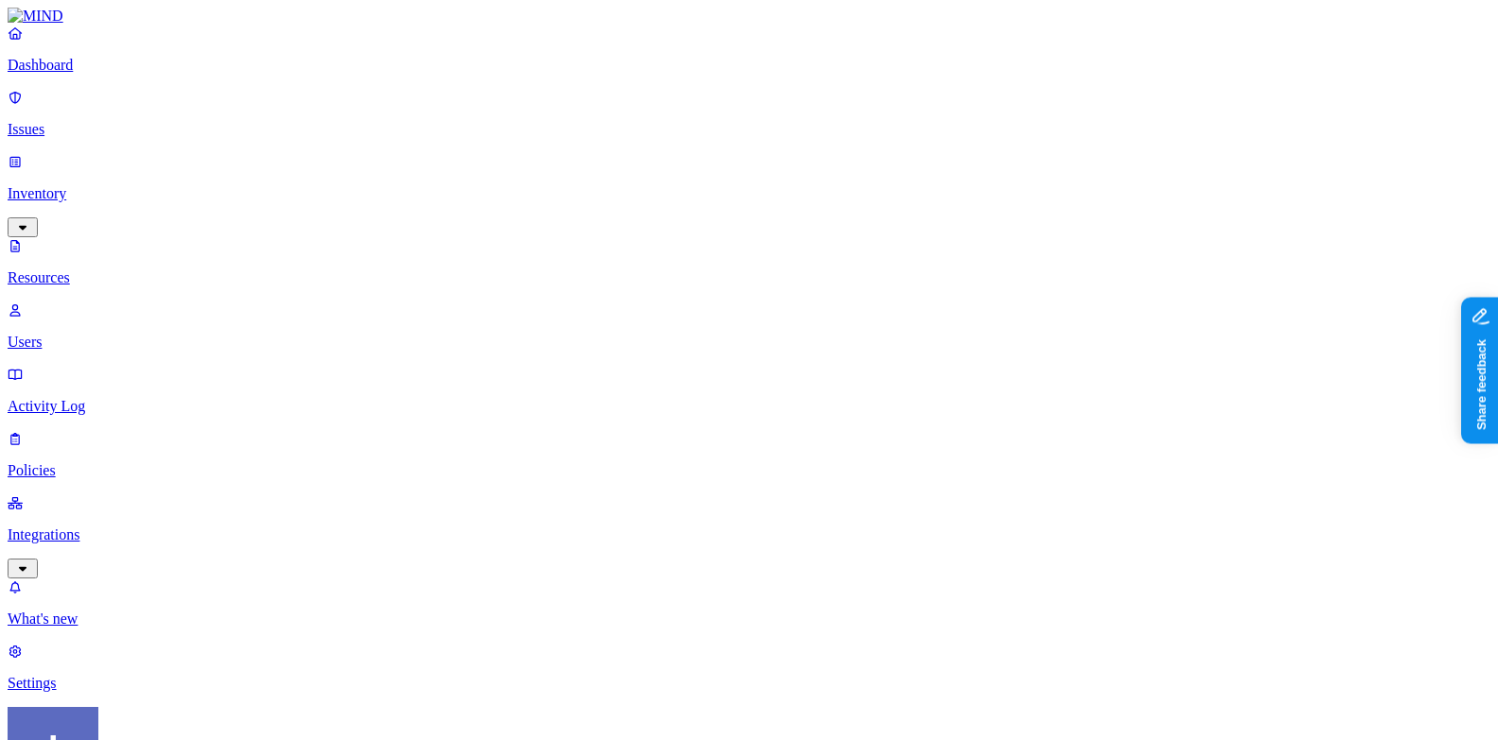
drag, startPoint x: 1215, startPoint y: 350, endPoint x: 1498, endPoint y: 363, distance: 283.0
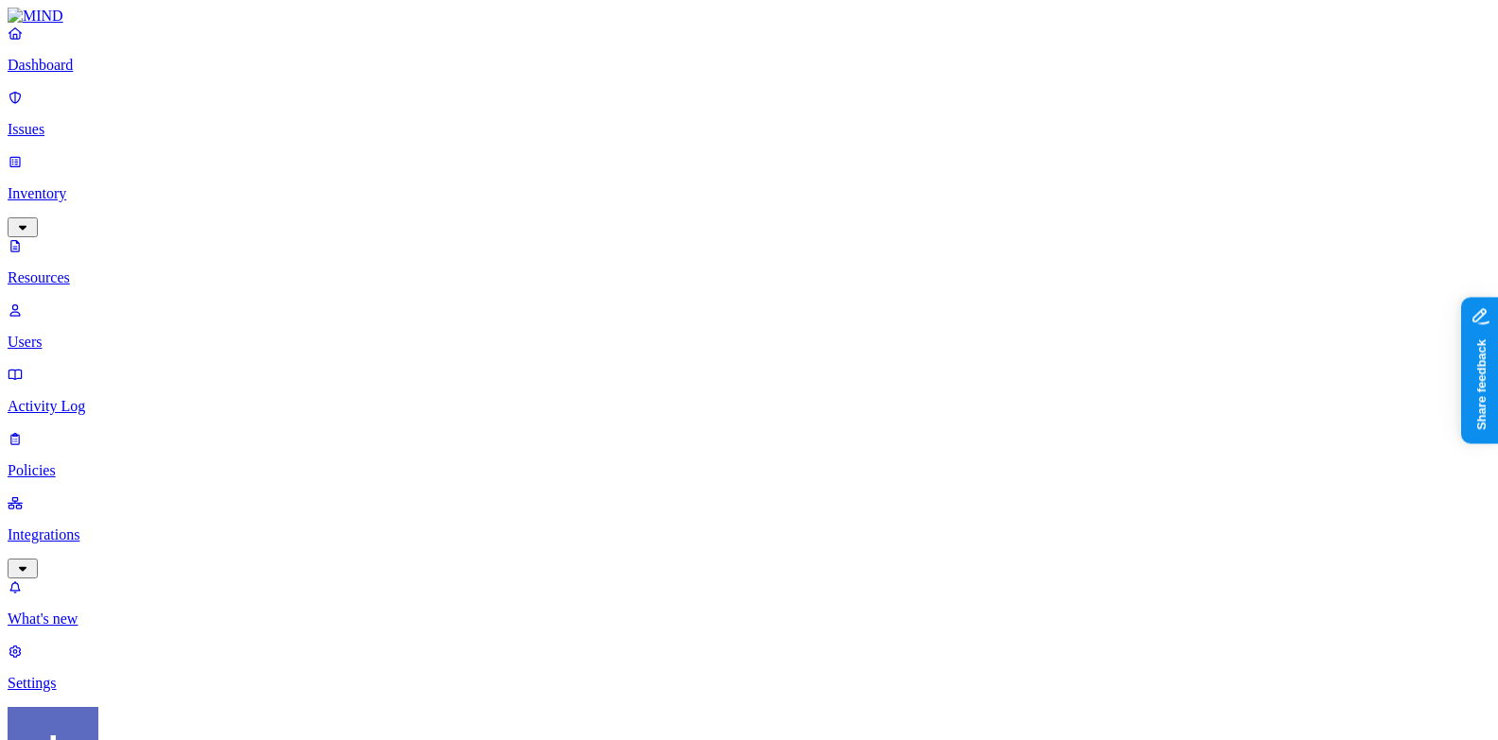
click at [998, 401] on span "Public" at bounding box center [996, 409] width 39 height 16
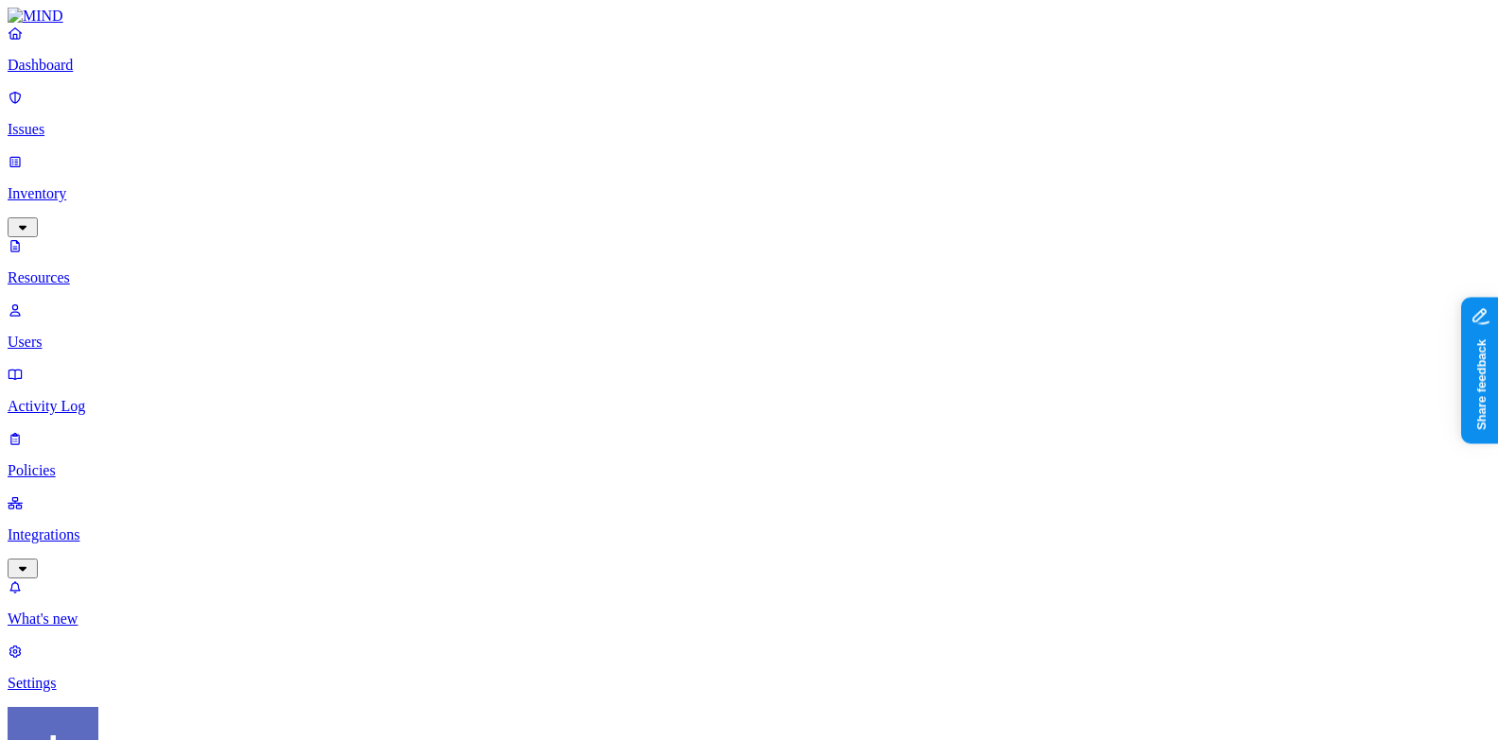
scroll to position [302, 0]
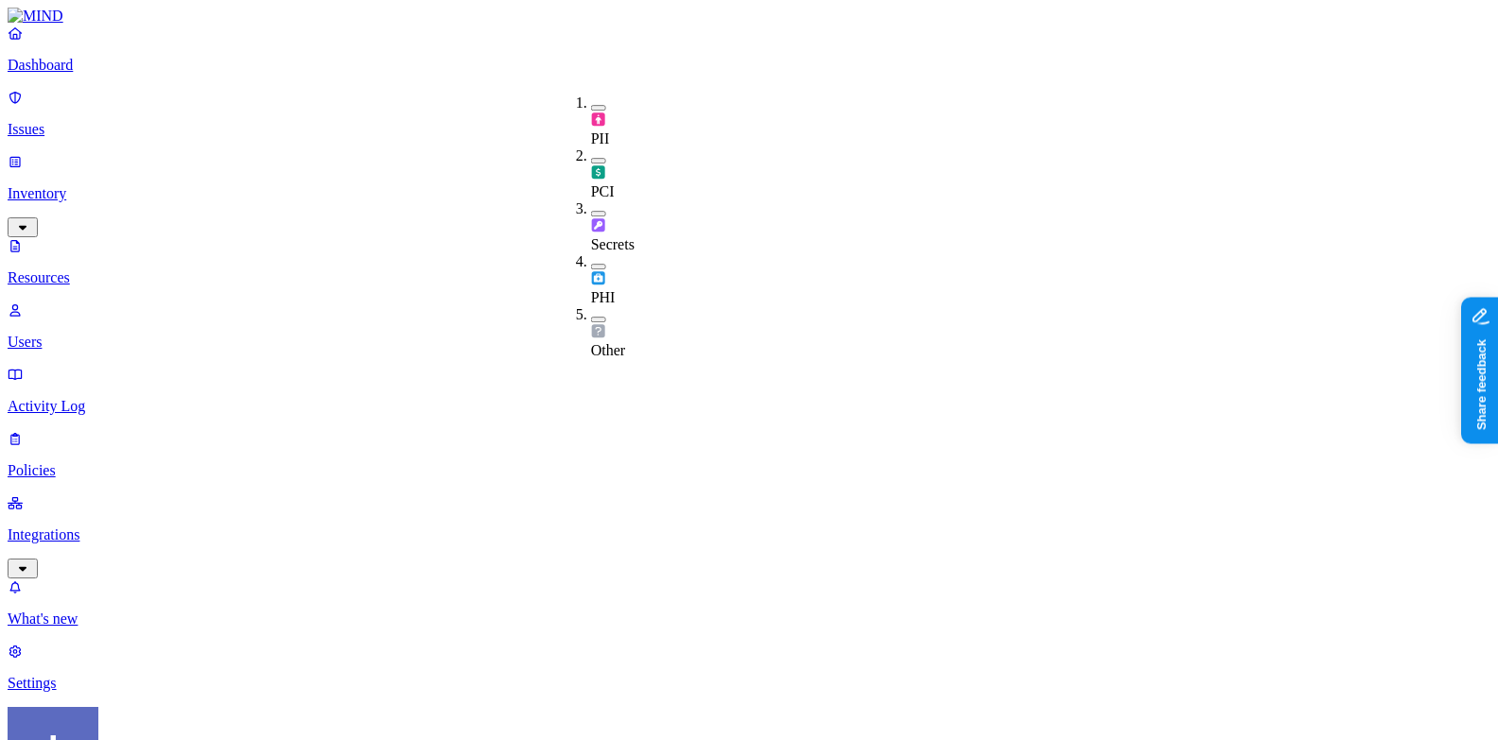
click at [634, 236] on span "Secrets" at bounding box center [612, 244] width 43 height 16
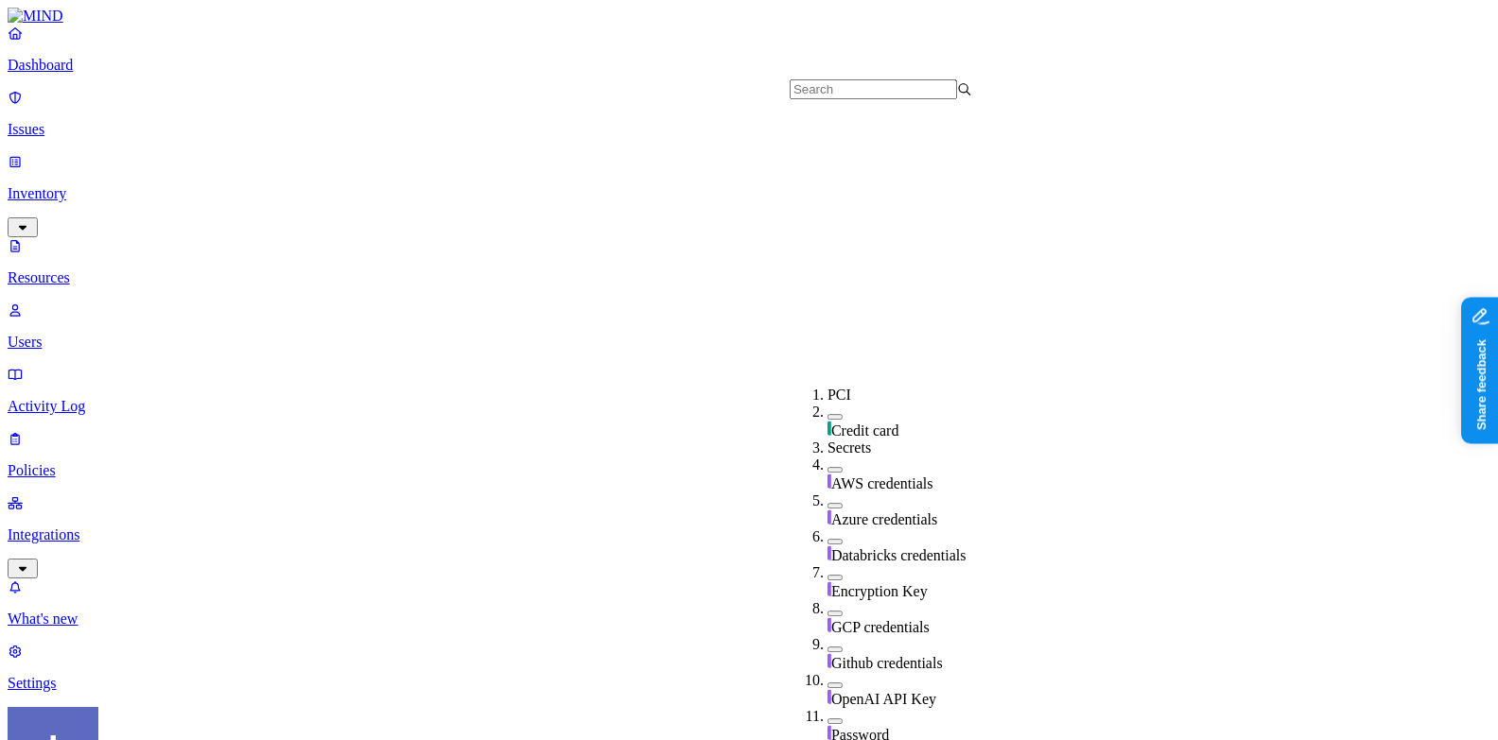
scroll to position [580, 0]
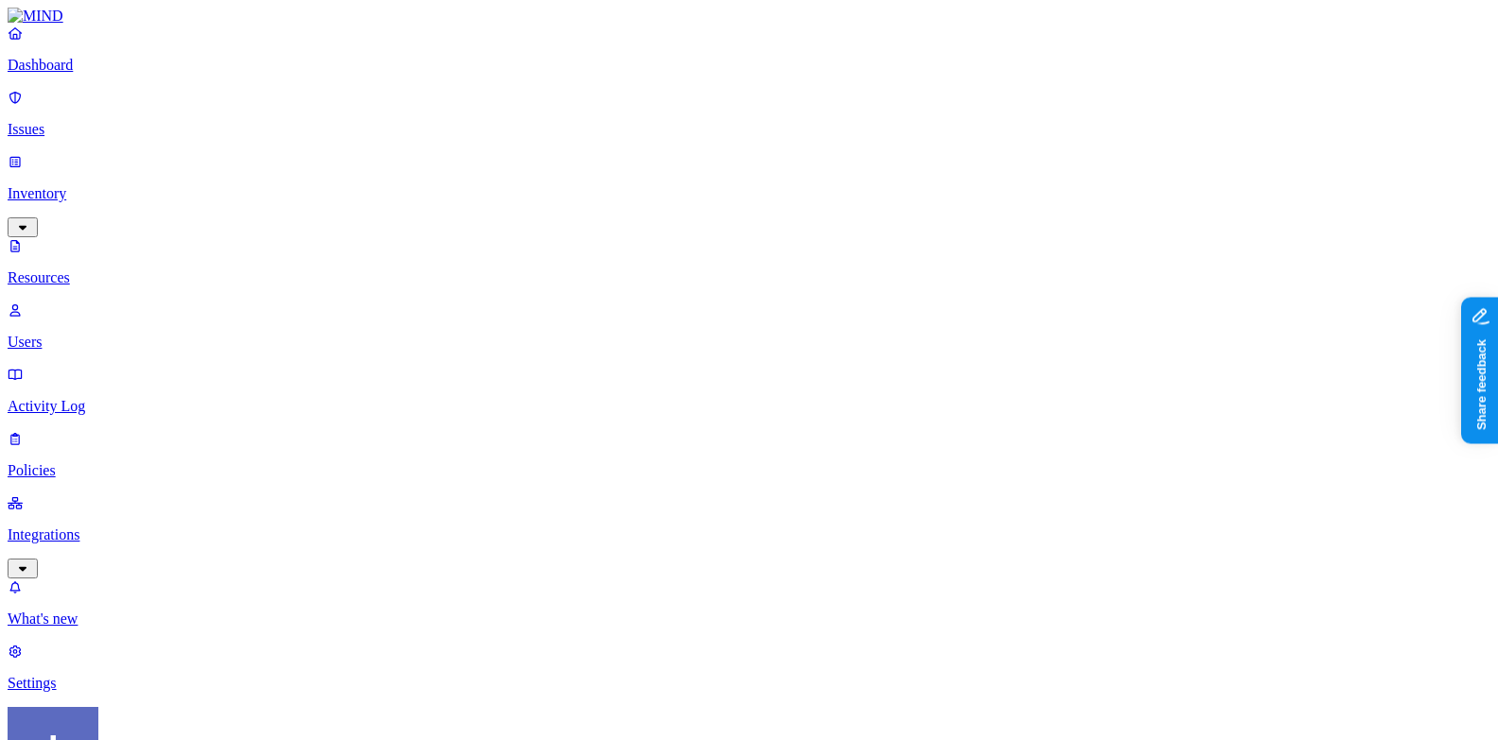
scroll to position [602, 0]
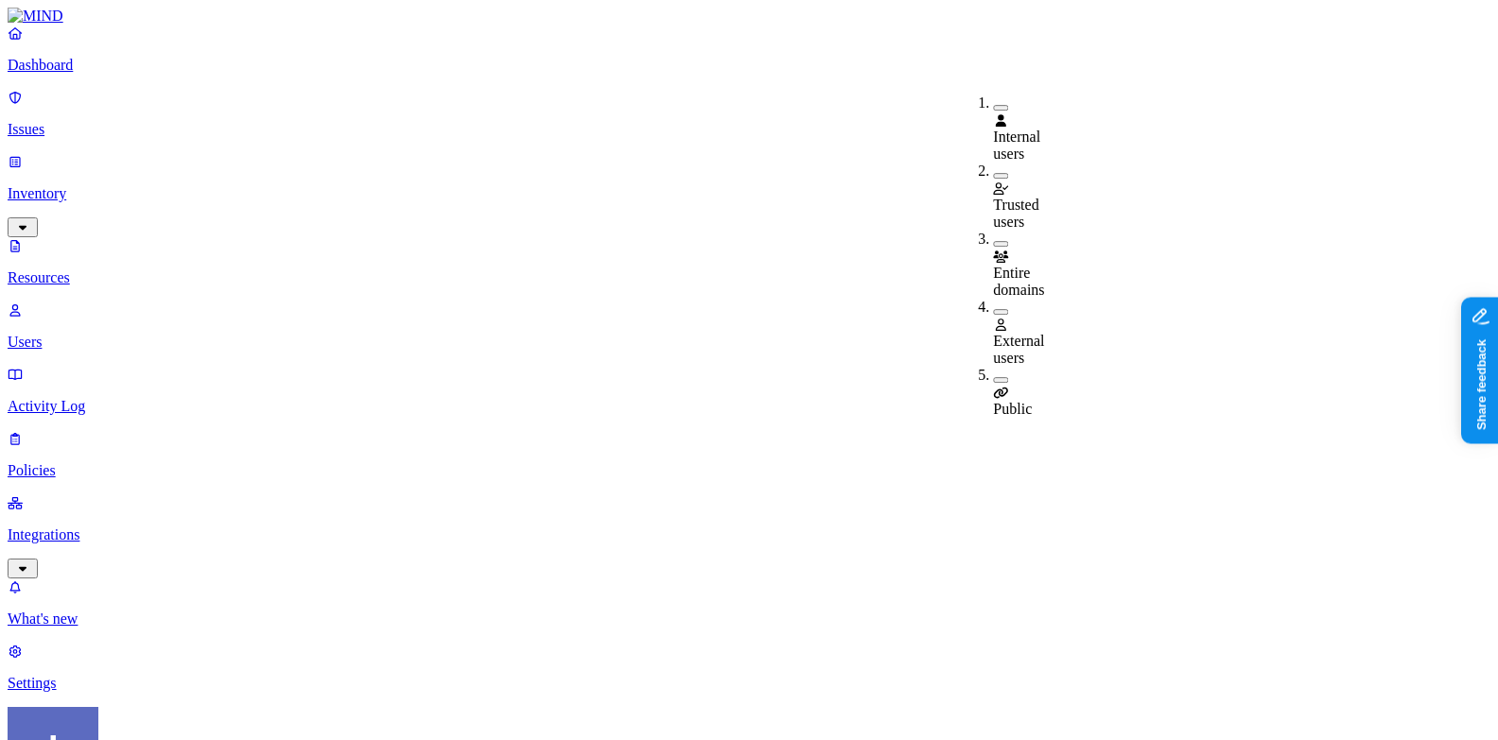
click at [1022, 401] on span "Public" at bounding box center [1012, 409] width 39 height 16
click at [75, 72] on link "Dashboard" at bounding box center [749, 49] width 1482 height 49
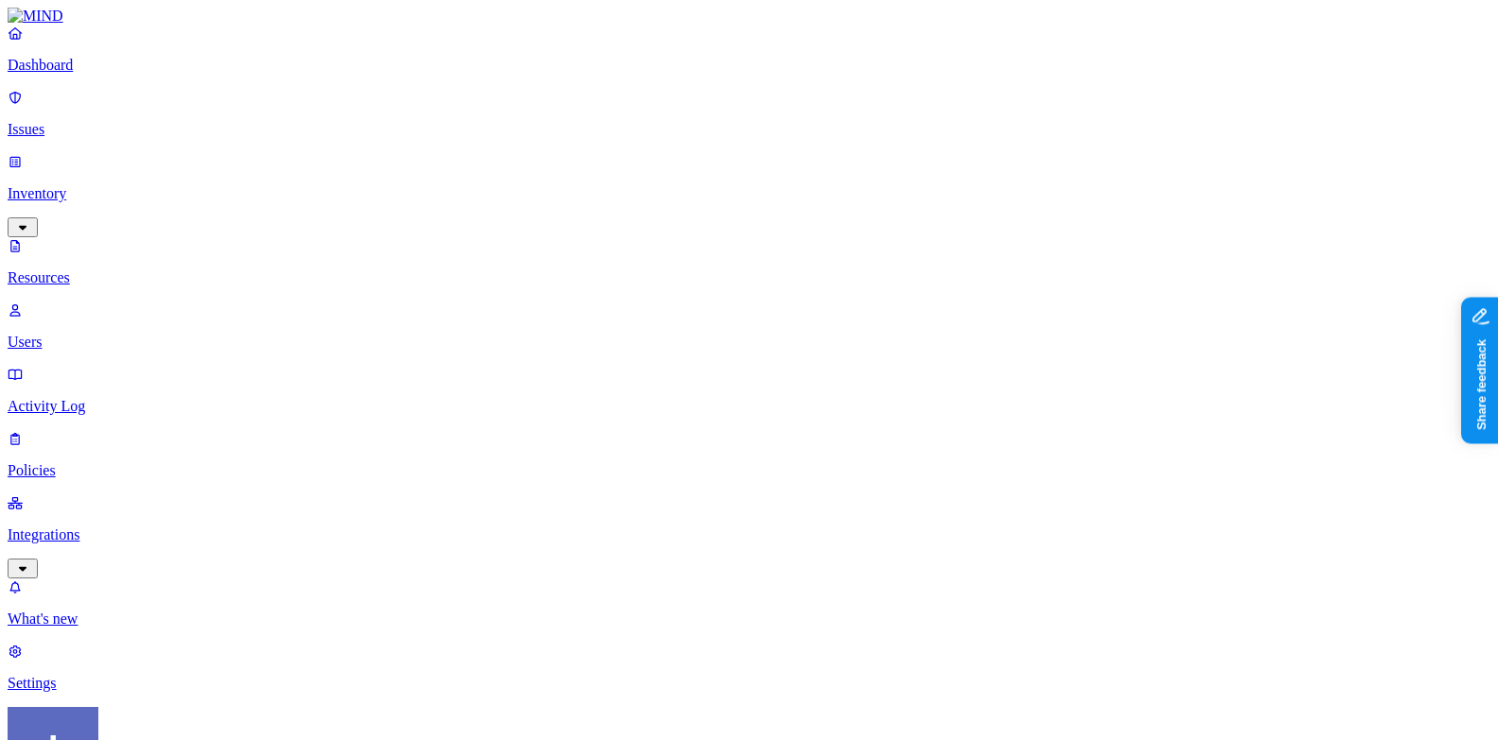
click at [591, 200] on div "Secrets" at bounding box center [591, 226] width 0 height 53
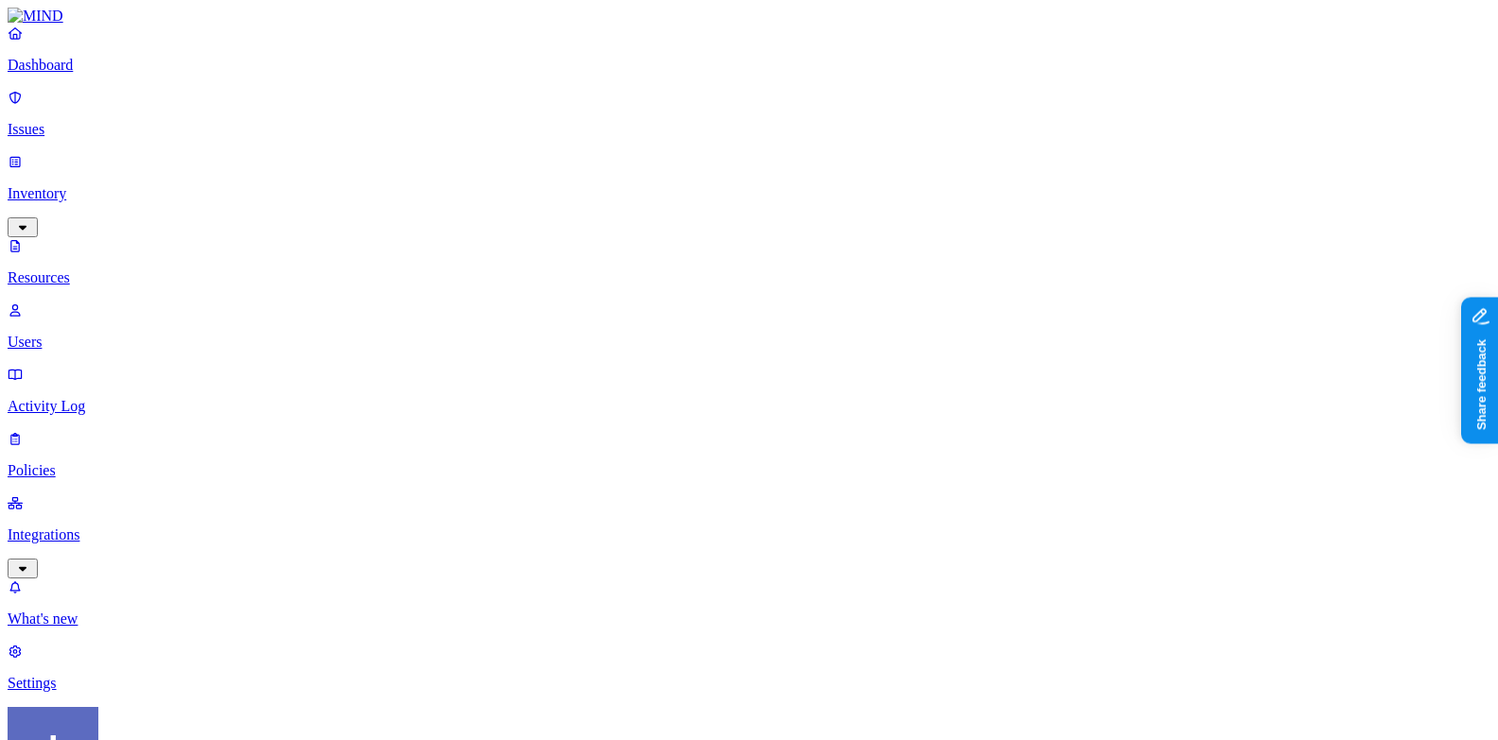
click at [76, 493] on nav "Dashboard Issues Inventory Resources Users Activity Log Policies Integrations W…" at bounding box center [749, 358] width 1482 height 667
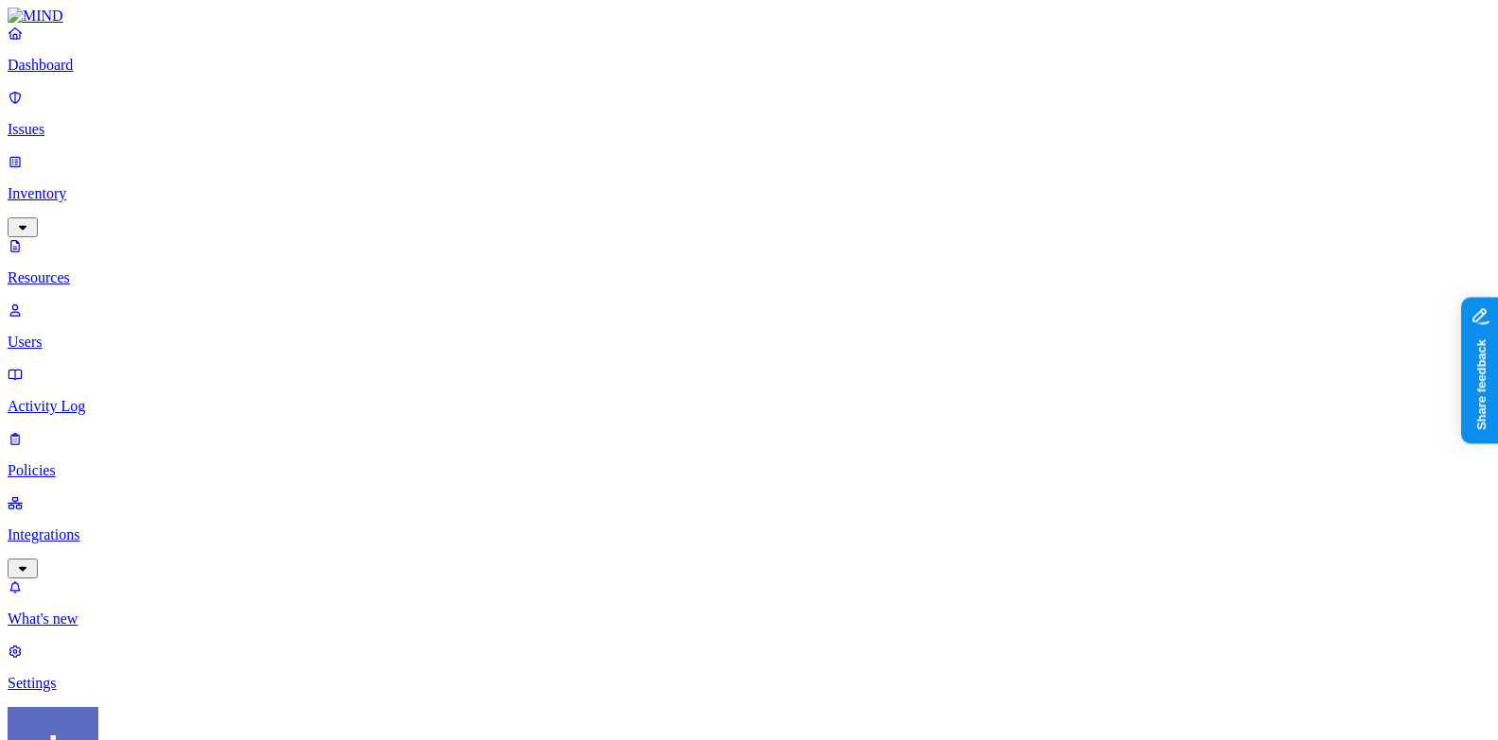
scroll to position [602, 0]
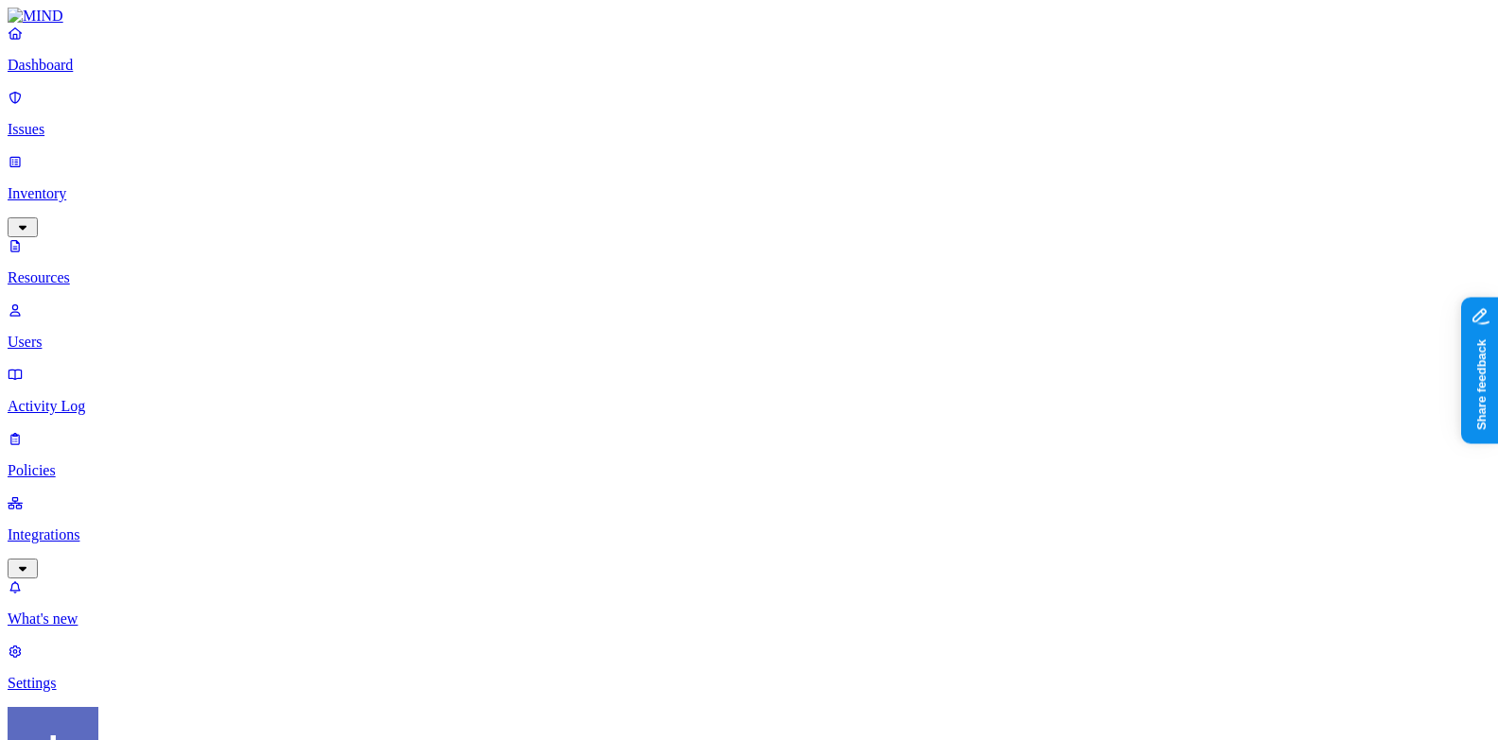
type input ".git"
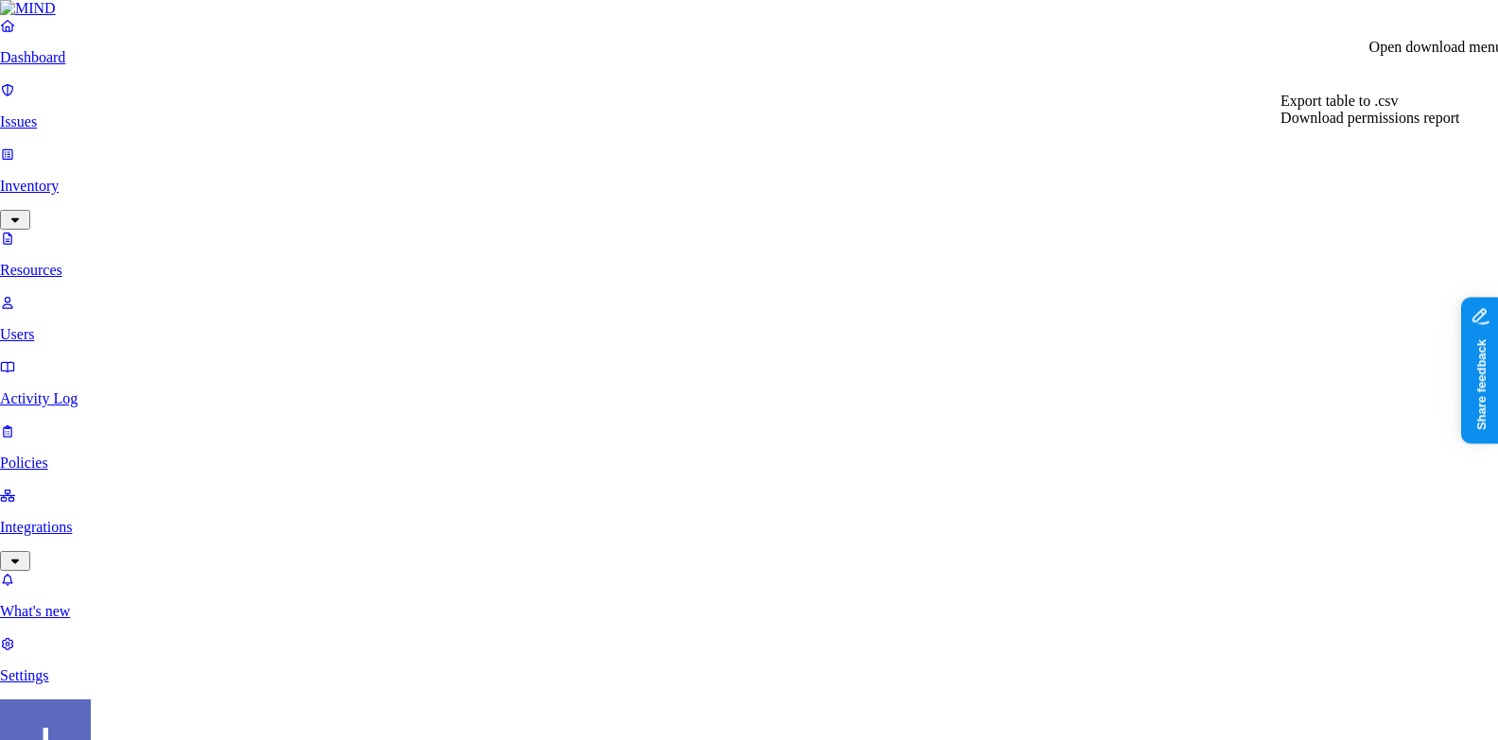
click at [1341, 109] on span "Export table to .csv" at bounding box center [1338, 101] width 117 height 16
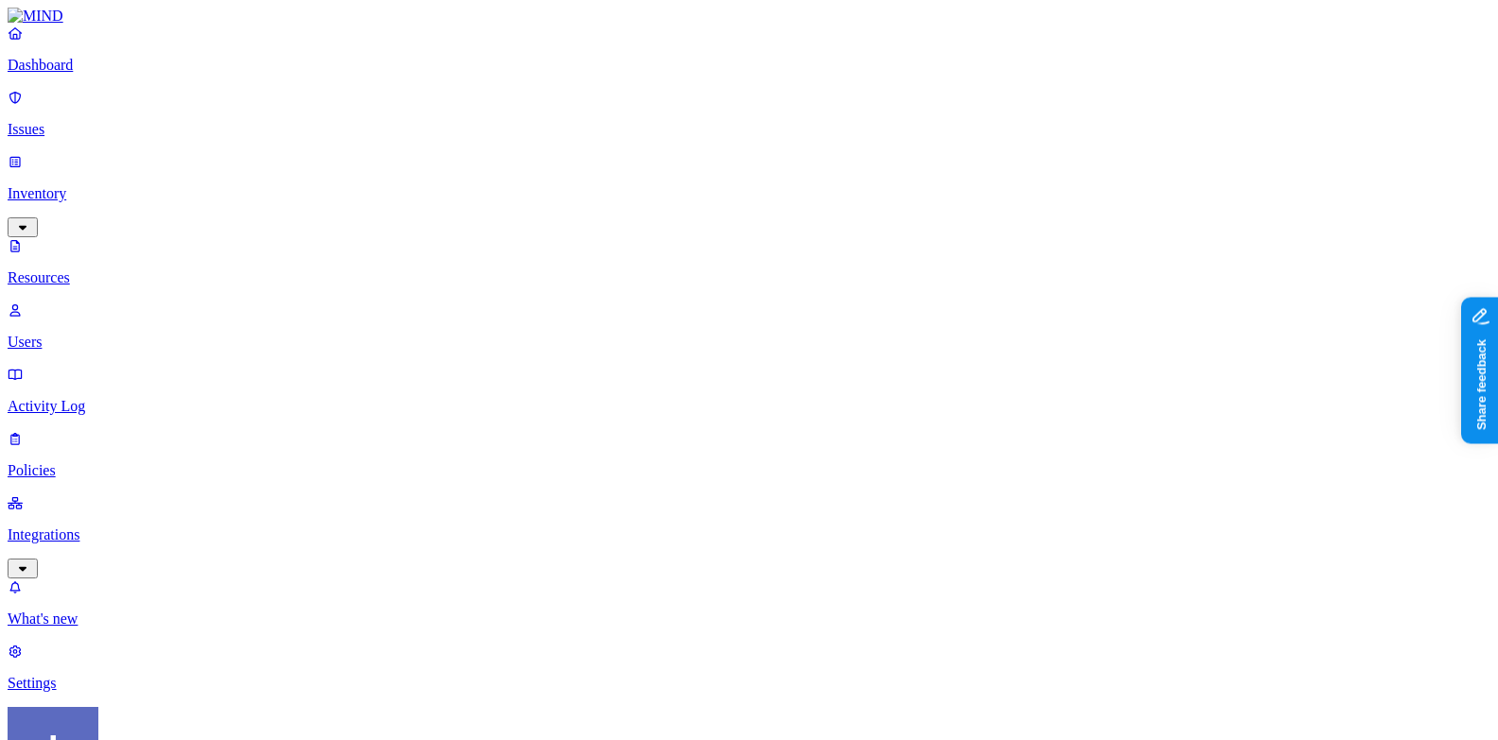
scroll to position [602, 0]
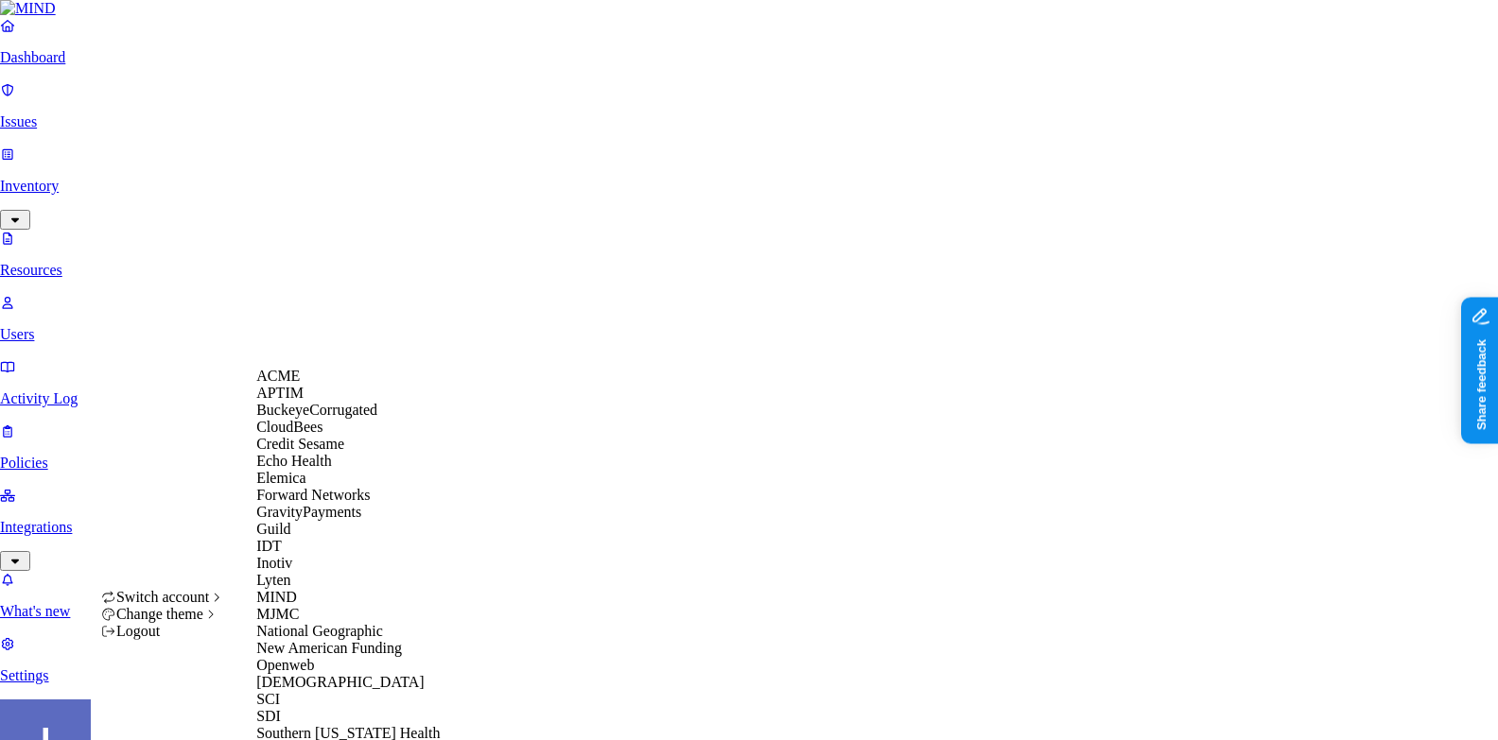
scroll to position [77, 0]
click at [343, 422] on div "CloudBees" at bounding box center [347, 427] width 183 height 17
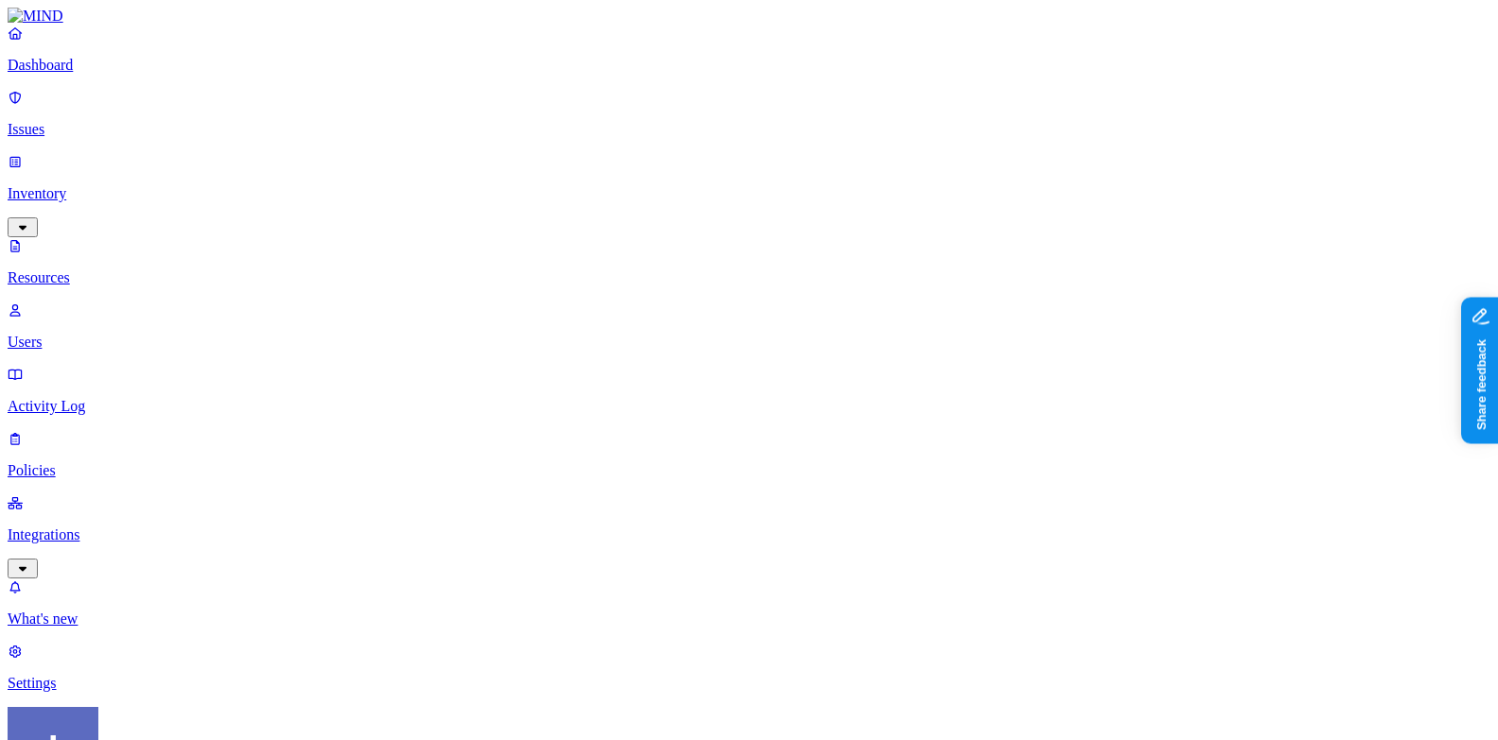
click at [86, 527] on p "Integrations" at bounding box center [749, 535] width 1482 height 17
click at [93, 546] on p "Endpoints" at bounding box center [749, 554] width 1482 height 17
